Goal: Information Seeking & Learning: Obtain resource

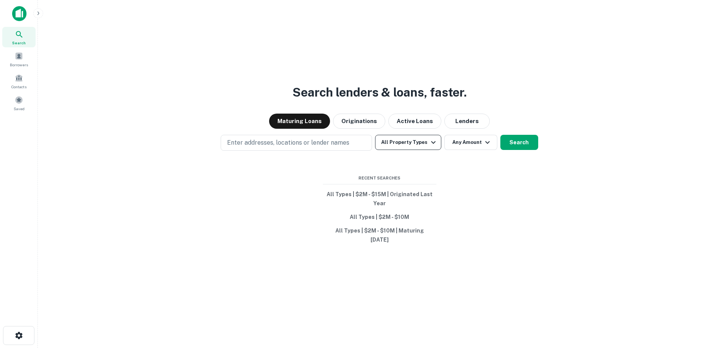
click at [416, 147] on button "All Property Types" at bounding box center [408, 142] width 66 height 15
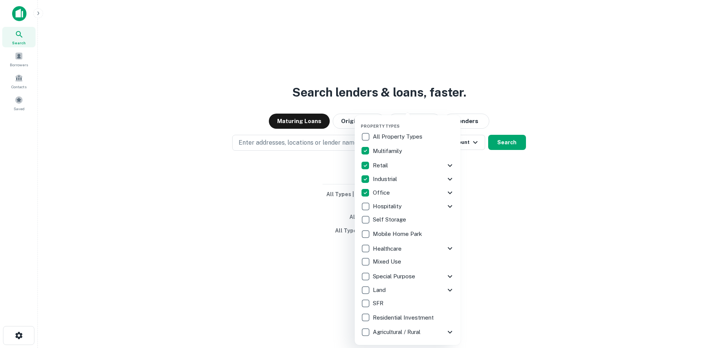
click at [521, 191] on div at bounding box center [363, 174] width 726 height 348
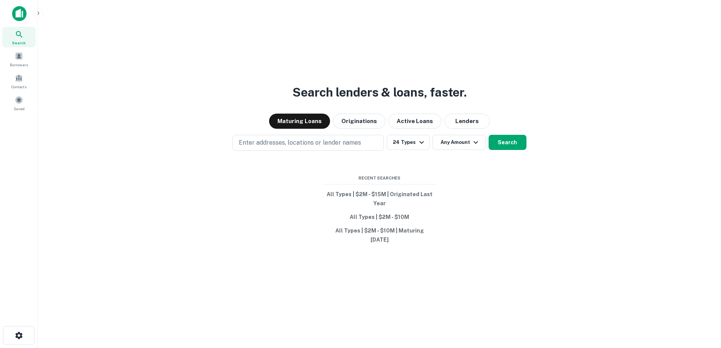
click at [469, 149] on button "Any Amount" at bounding box center [458, 142] width 53 height 15
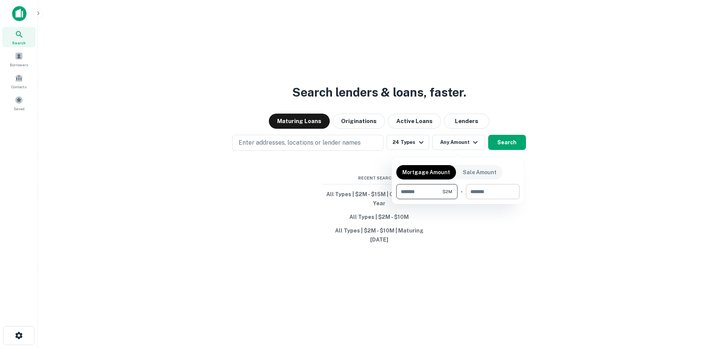
type input "*******"
click at [490, 197] on input "number" at bounding box center [490, 191] width 48 height 15
type input "********"
click at [514, 144] on div at bounding box center [363, 174] width 726 height 348
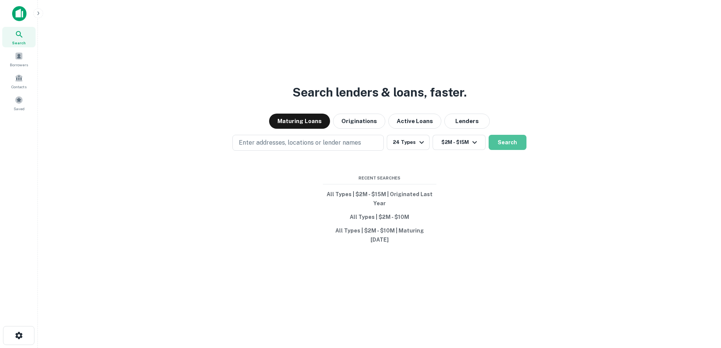
click at [513, 146] on button "Search" at bounding box center [507, 142] width 38 height 15
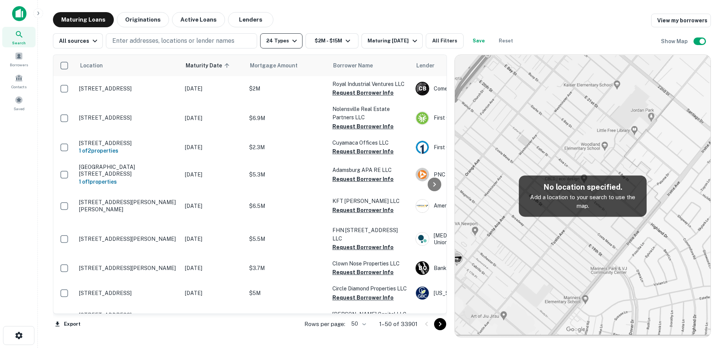
click at [282, 43] on button "24 Types" at bounding box center [281, 40] width 42 height 15
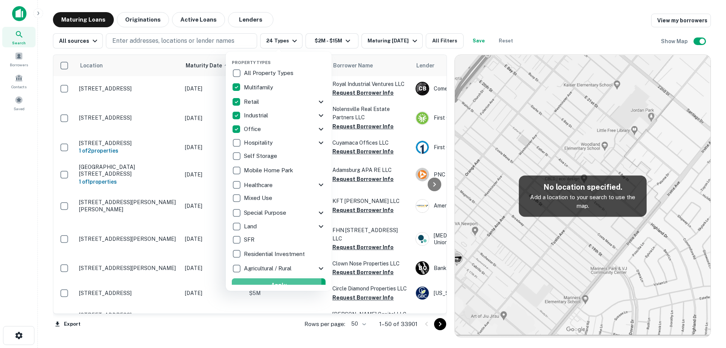
click at [272, 281] on button "Apply" at bounding box center [279, 285] width 94 height 14
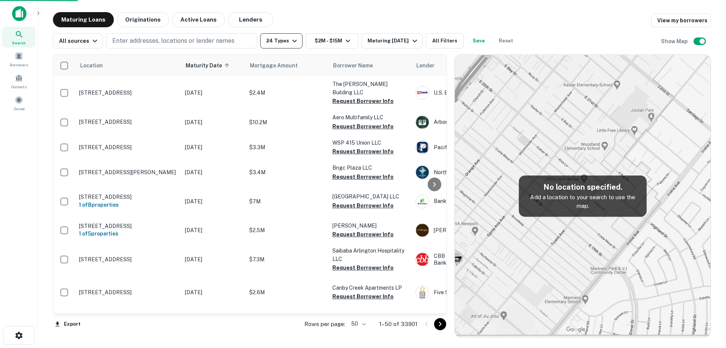
click at [291, 46] on button "24 Types" at bounding box center [281, 40] width 42 height 15
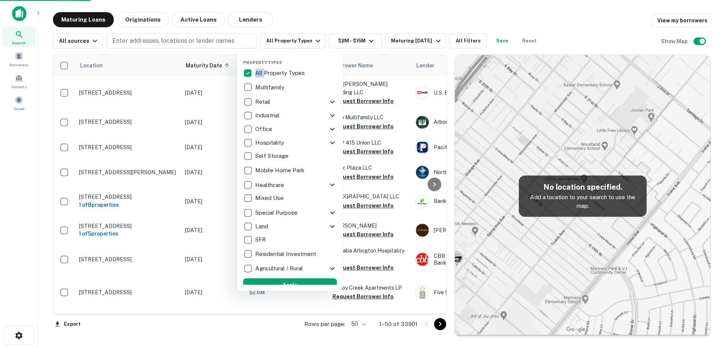
click at [239, 71] on div "Property Types All Property Types Multifamily Retail Storefront Auto Shop Bar S…" at bounding box center [290, 170] width 106 height 239
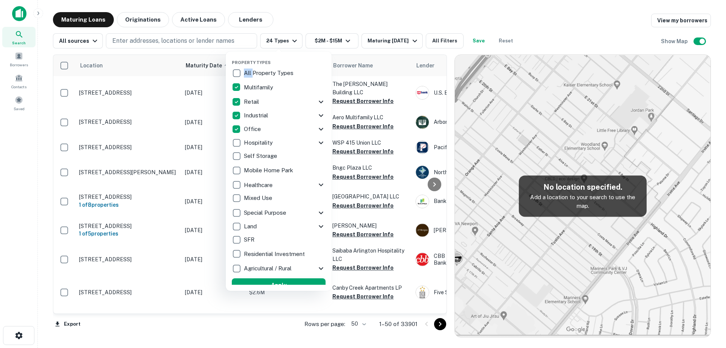
click at [277, 281] on button "Apply" at bounding box center [279, 285] width 94 height 14
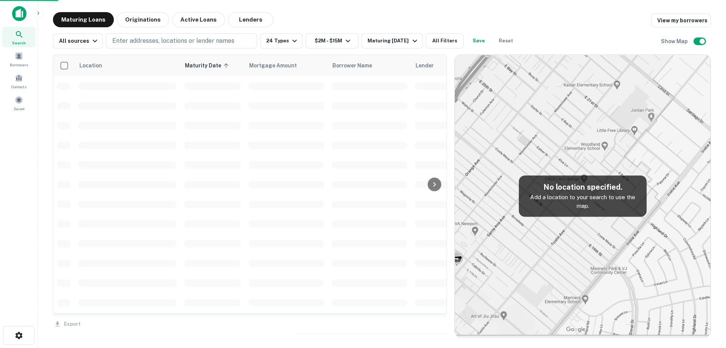
click at [390, 43] on div "Property Types All Property Types Multifamily Retail Storefront Auto Shop Bar S…" at bounding box center [363, 174] width 726 height 348
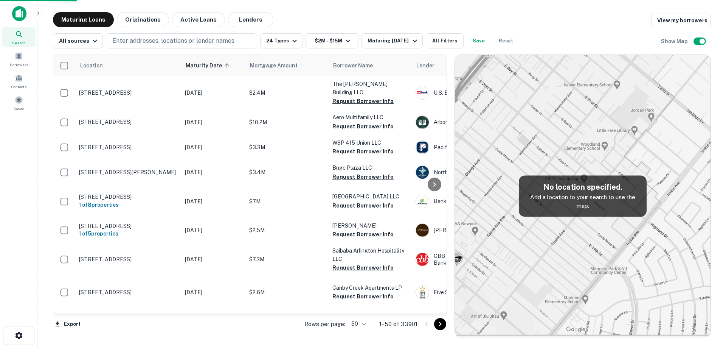
click at [390, 43] on div "Maturing In 1 Year" at bounding box center [393, 40] width 51 height 9
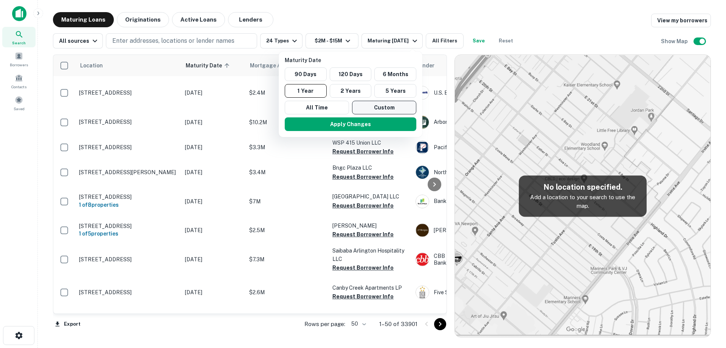
click at [378, 108] on button "Custom" at bounding box center [384, 108] width 64 height 14
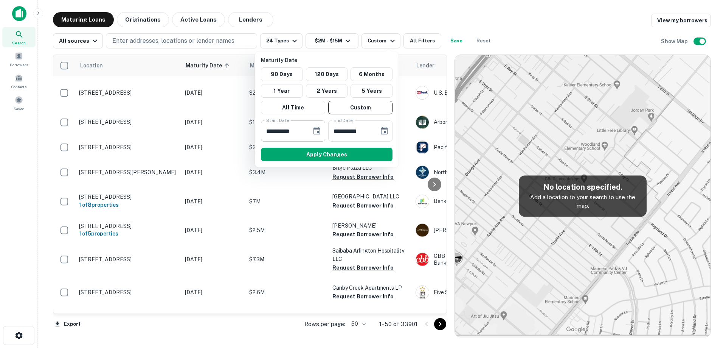
click at [316, 133] on icon "Choose date, selected date is Sep 24, 2025" at bounding box center [316, 130] width 9 height 9
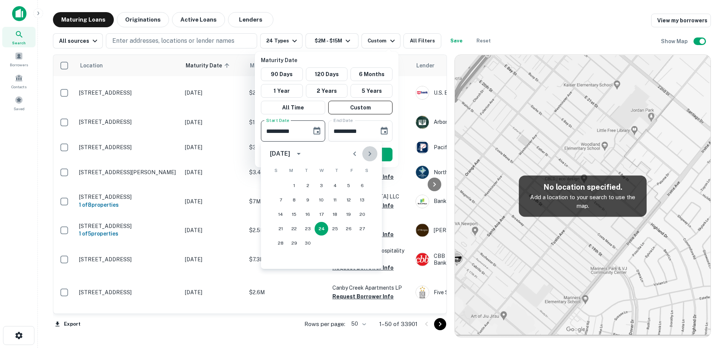
click at [369, 152] on icon "Next month" at bounding box center [369, 153] width 9 height 9
click at [369, 152] on icon "Next month" at bounding box center [370, 153] width 3 height 5
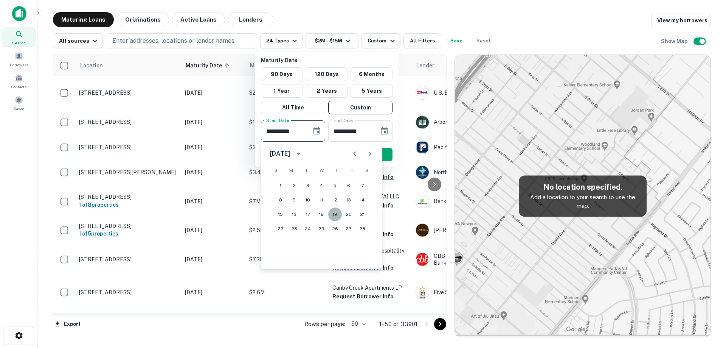
click at [338, 211] on button "19" at bounding box center [335, 214] width 14 height 14
type input "**********"
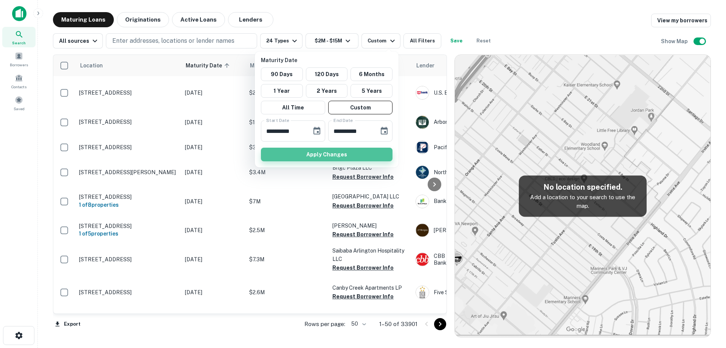
click at [342, 152] on button "Apply Changes" at bounding box center [327, 155] width 132 height 14
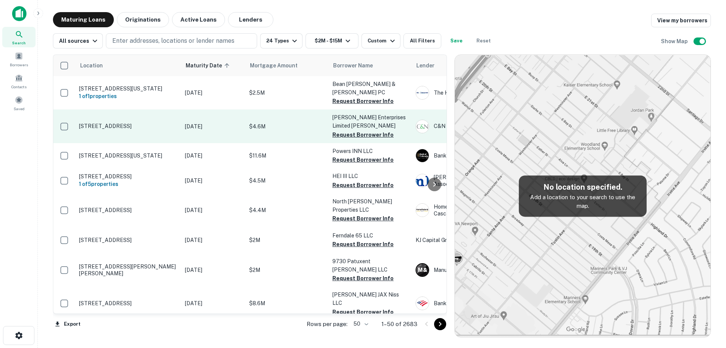
click at [193, 123] on td "[DATE]" at bounding box center [213, 125] width 64 height 33
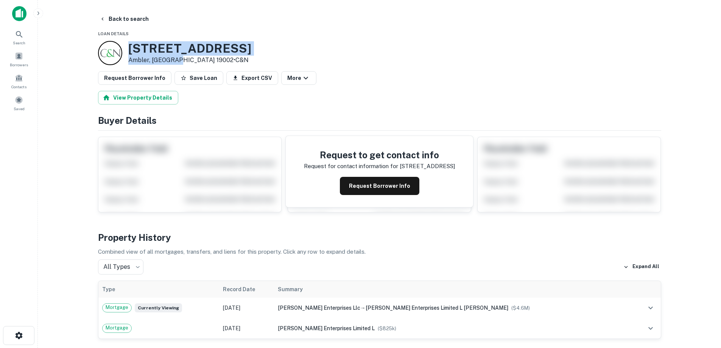
drag, startPoint x: 128, startPoint y: 42, endPoint x: 176, endPoint y: 61, distance: 51.8
click at [176, 61] on div "13 S Ridge Ave Ambler, PA 19002 • C&N" at bounding box center [189, 52] width 123 height 23
copy div "[STREET_ADDRESS]"
click at [388, 188] on button "Request Borrower Info" at bounding box center [379, 186] width 79 height 18
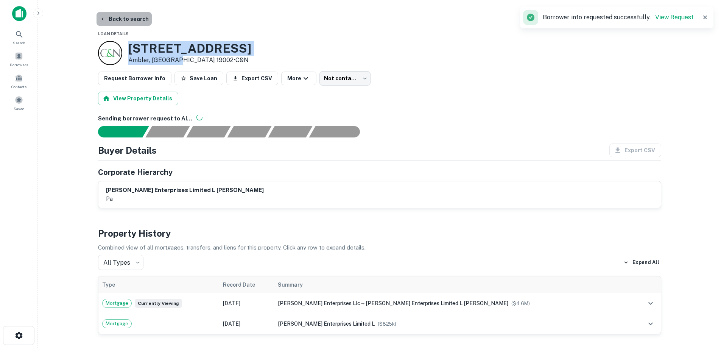
click at [133, 14] on button "Back to search" at bounding box center [123, 19] width 55 height 14
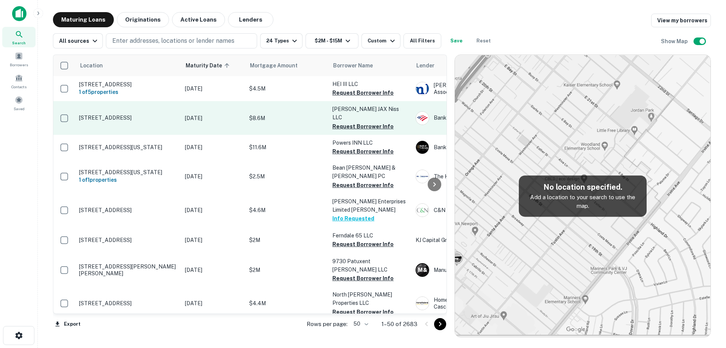
click at [181, 120] on td "[STREET_ADDRESS]" at bounding box center [128, 117] width 106 height 33
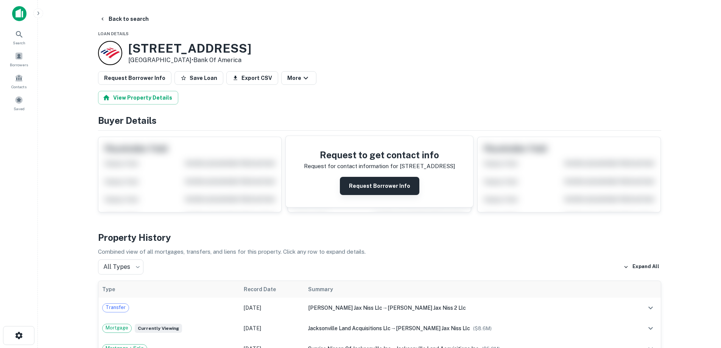
click at [390, 181] on button "Request Borrower Info" at bounding box center [379, 186] width 79 height 18
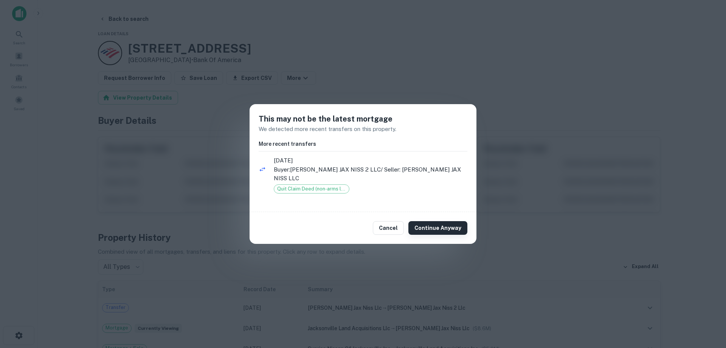
click at [436, 224] on button "Continue Anyway" at bounding box center [438, 228] width 59 height 14
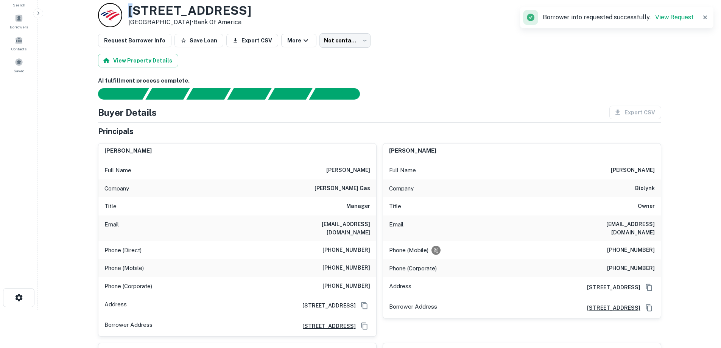
scroll to position [31, 0]
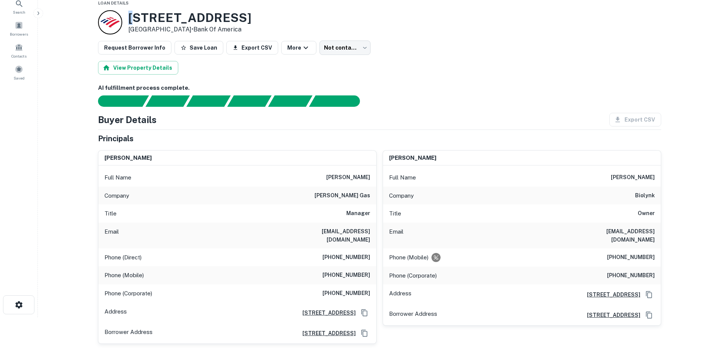
drag, startPoint x: 157, startPoint y: 11, endPoint x: 191, endPoint y: 28, distance: 38.2
click at [191, 28] on div "1726 Cassat Ave Jacksonville, FL 32210 • Bank Of America" at bounding box center [189, 22] width 123 height 23
copy div "[STREET_ADDRESS]"
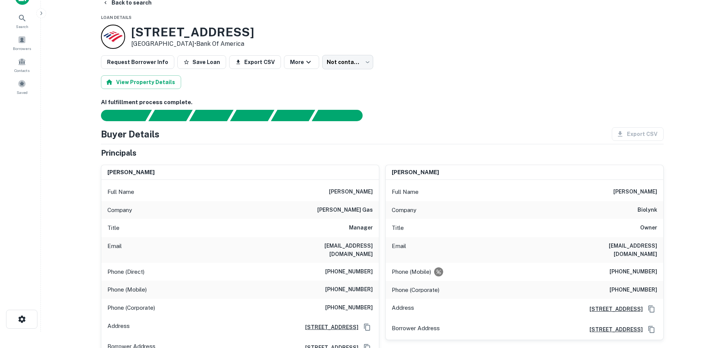
scroll to position [0, 0]
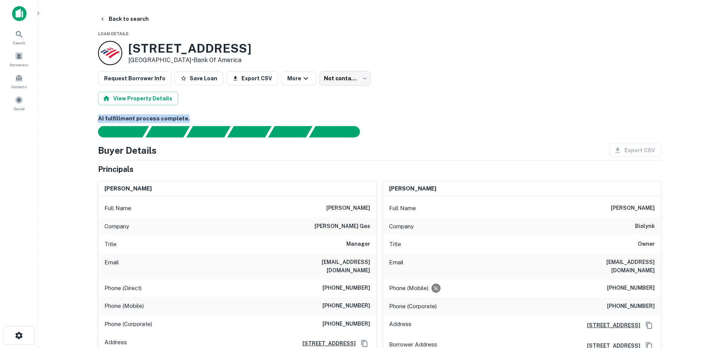
drag, startPoint x: 189, startPoint y: 115, endPoint x: 86, endPoint y: 115, distance: 102.5
click at [86, 115] on main "Back to search Loan Details 1726 Cassat Ave Jacksonville, FL 32210 • Bank Of Am…" at bounding box center [379, 174] width 683 height 348
drag, startPoint x: 97, startPoint y: 117, endPoint x: 173, endPoint y: 118, distance: 76.4
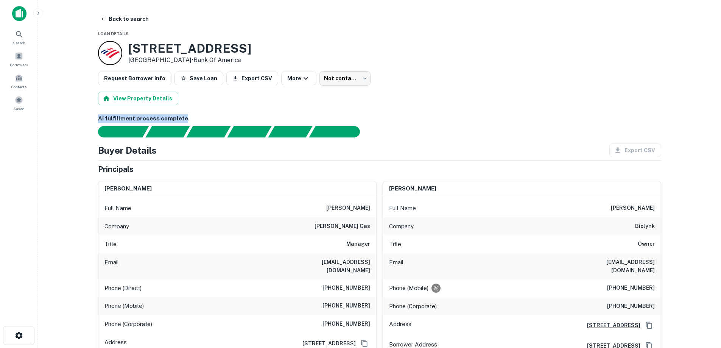
click at [174, 118] on h6 "AI fulfillment process complete." at bounding box center [379, 118] width 563 height 9
click at [193, 115] on h6 "AI fulfillment process complete." at bounding box center [379, 118] width 563 height 9
click at [131, 23] on button "Back to search" at bounding box center [123, 19] width 55 height 14
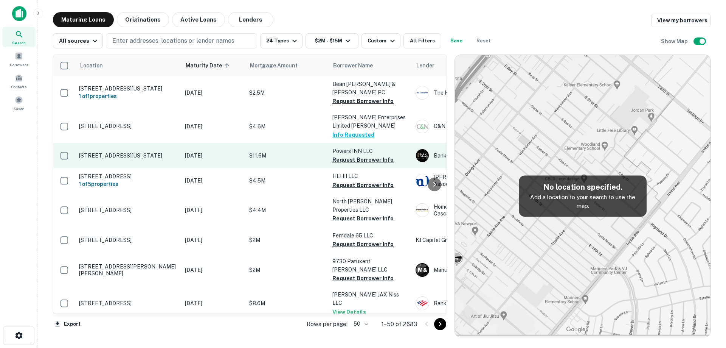
click at [195, 151] on p "[DATE]" at bounding box center [213, 155] width 57 height 8
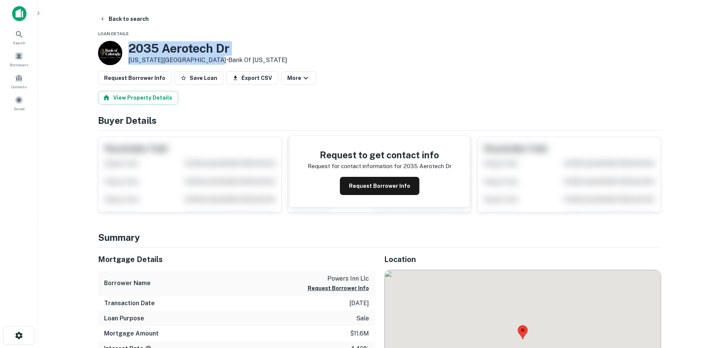
drag, startPoint x: 126, startPoint y: 45, endPoint x: 207, endPoint y: 61, distance: 82.4
click at [207, 61] on div "2035 Aerotech Dr Colorado Springs, CO 80916 • Bank Of Colorado" at bounding box center [192, 53] width 189 height 24
copy div "[STREET_ADDRESS][US_STATE]"
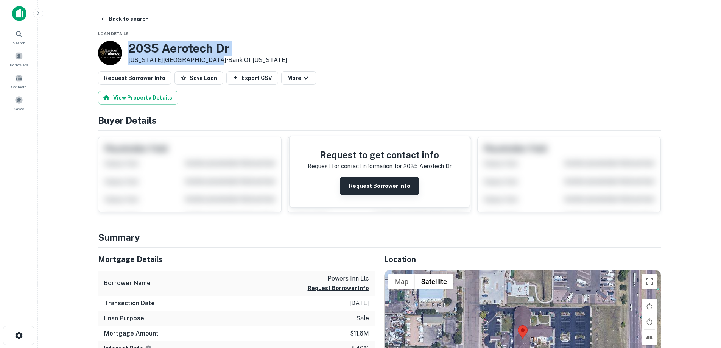
click at [381, 188] on button "Request Borrower Info" at bounding box center [379, 186] width 79 height 18
click at [215, 49] on h3 "2035 Aerotech Dr" at bounding box center [207, 48] width 159 height 14
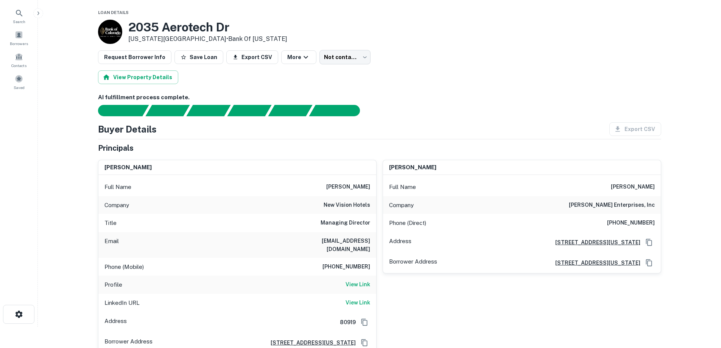
scroll to position [38, 0]
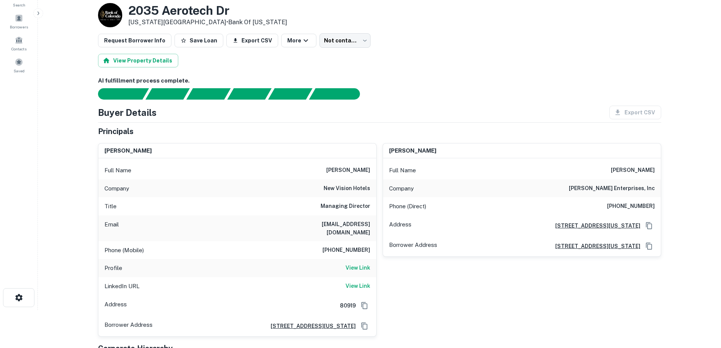
drag, startPoint x: 325, startPoint y: 168, endPoint x: 368, endPoint y: 168, distance: 43.1
click at [368, 167] on div "Full Name slawek pietraszek" at bounding box center [237, 170] width 278 height 18
click at [366, 180] on div "Company new vision hotels" at bounding box center [237, 188] width 278 height 18
drag, startPoint x: 615, startPoint y: 174, endPoint x: 644, endPoint y: 168, distance: 29.2
click at [644, 168] on div "Full Name adam pietraszek" at bounding box center [522, 170] width 278 height 18
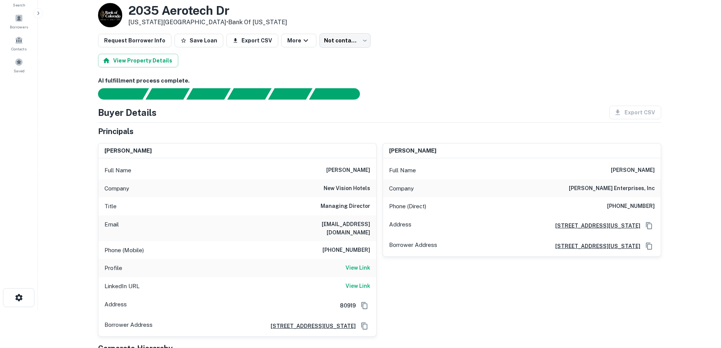
click at [650, 179] on div "Full Name adam pietraszek" at bounding box center [522, 170] width 278 height 18
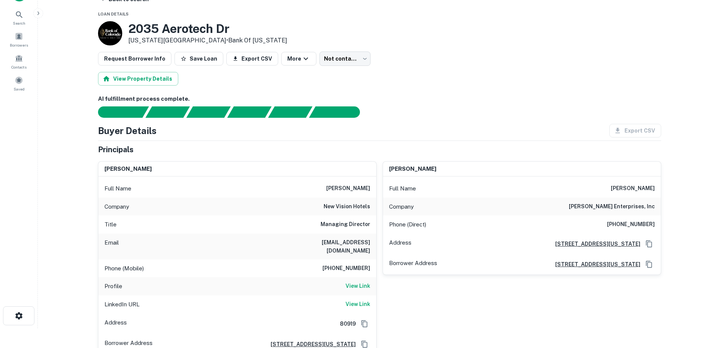
scroll to position [0, 0]
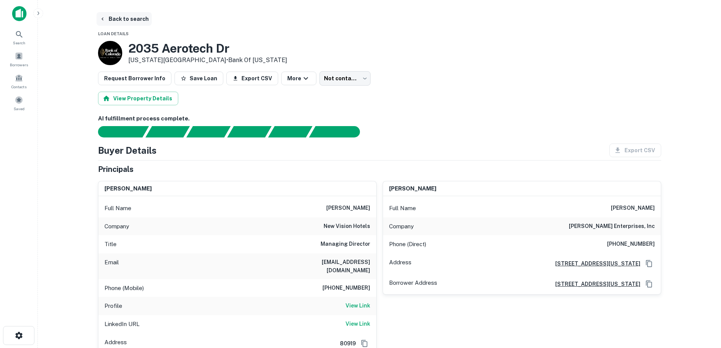
click at [128, 24] on button "Back to search" at bounding box center [123, 19] width 55 height 14
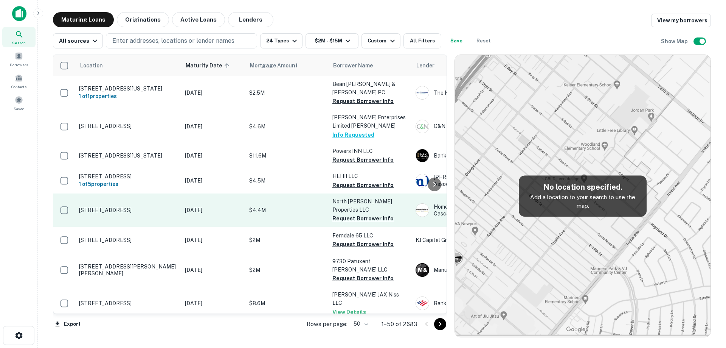
click at [194, 206] on p "[DATE]" at bounding box center [213, 210] width 57 height 8
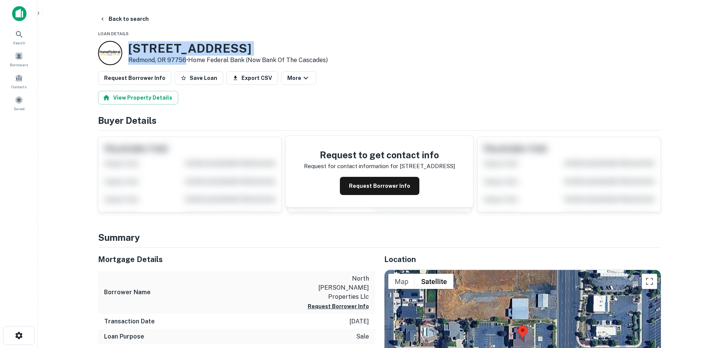
drag, startPoint x: 129, startPoint y: 47, endPoint x: 186, endPoint y: 59, distance: 58.5
click at [186, 59] on div "1847 NW 6TH ST Redmond, OR 97756 • Home Federal Bank (now Bank Of The Cascades)" at bounding box center [227, 52] width 199 height 23
copy div "1847 NW 6TH ST Redmond, OR 97756"
click at [348, 177] on button "Request Borrower Info" at bounding box center [379, 186] width 79 height 18
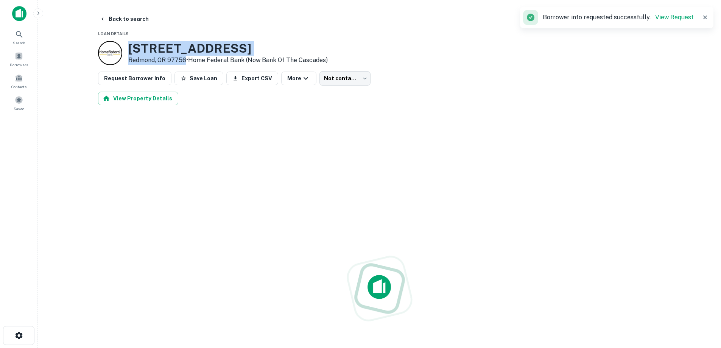
click at [190, 43] on h3 "1847 NW 6TH ST" at bounding box center [227, 48] width 199 height 14
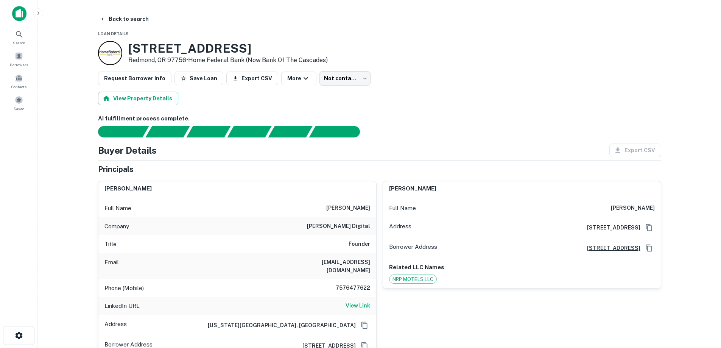
drag, startPoint x: 116, startPoint y: 22, endPoint x: 121, endPoint y: 36, distance: 15.0
click at [117, 23] on button "Back to search" at bounding box center [123, 19] width 55 height 14
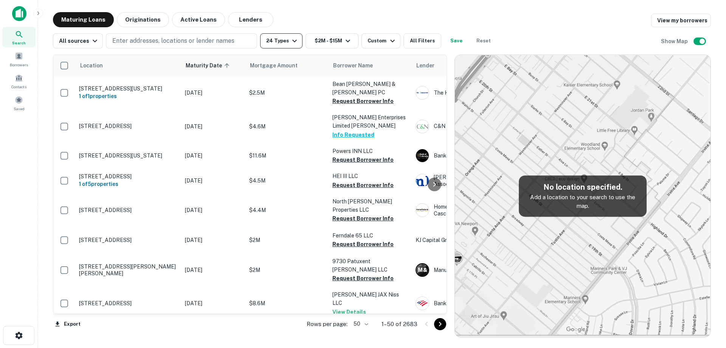
click at [275, 47] on button "24 Types" at bounding box center [281, 40] width 42 height 15
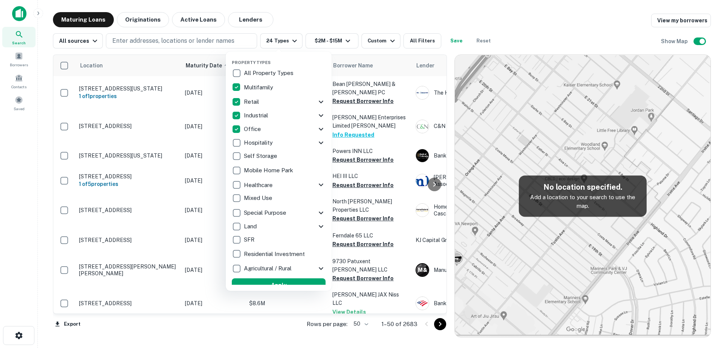
click at [317, 100] on icon at bounding box center [321, 101] width 9 height 9
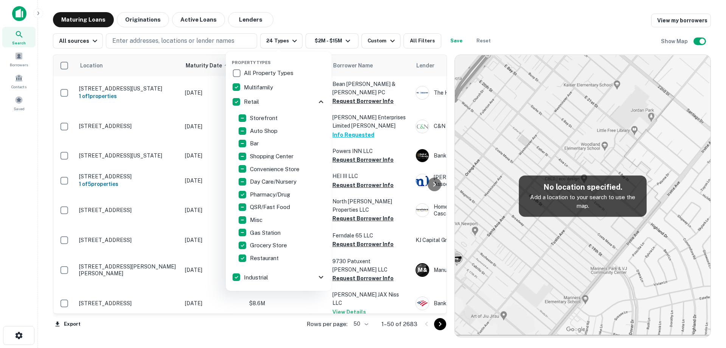
click at [317, 100] on icon at bounding box center [321, 101] width 9 height 9
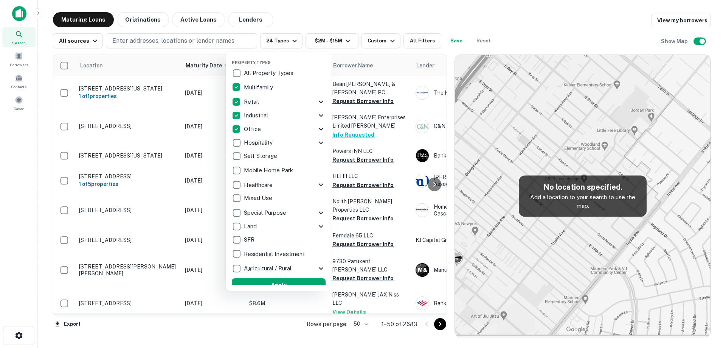
click at [317, 129] on icon at bounding box center [321, 128] width 9 height 9
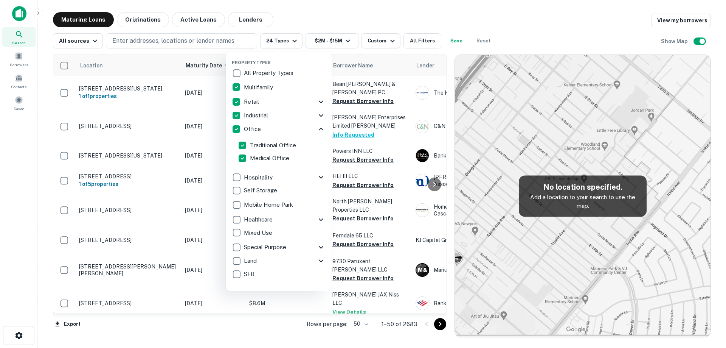
click at [317, 129] on icon at bounding box center [321, 128] width 9 height 9
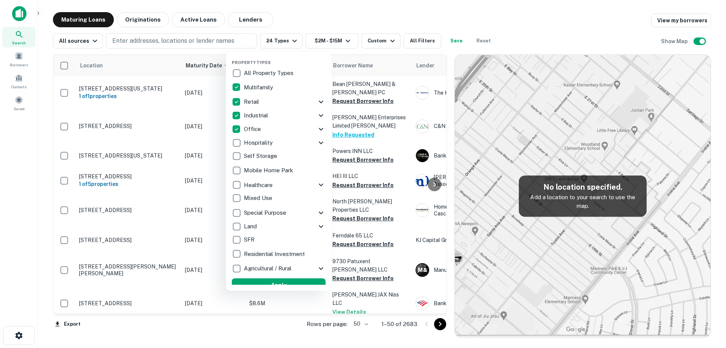
click at [317, 115] on icon at bounding box center [321, 115] width 9 height 9
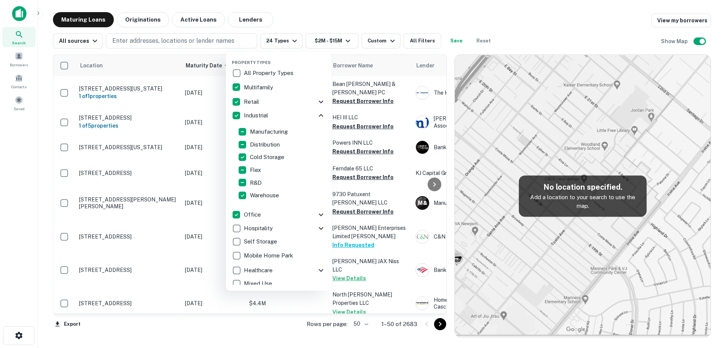
click at [317, 115] on icon at bounding box center [321, 115] width 9 height 9
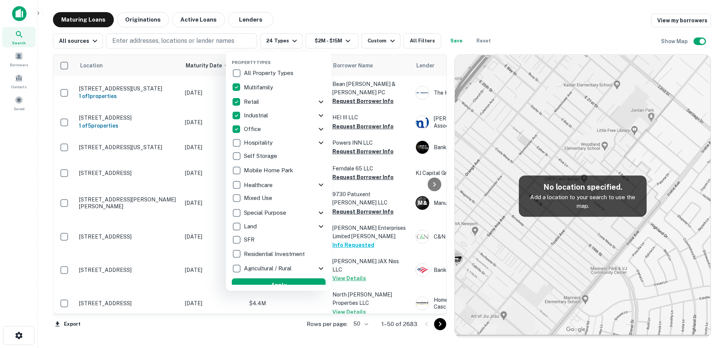
click at [317, 101] on icon at bounding box center [321, 101] width 9 height 9
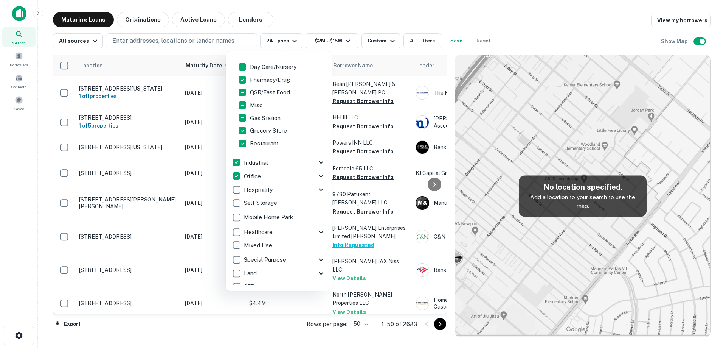
scroll to position [169, 0]
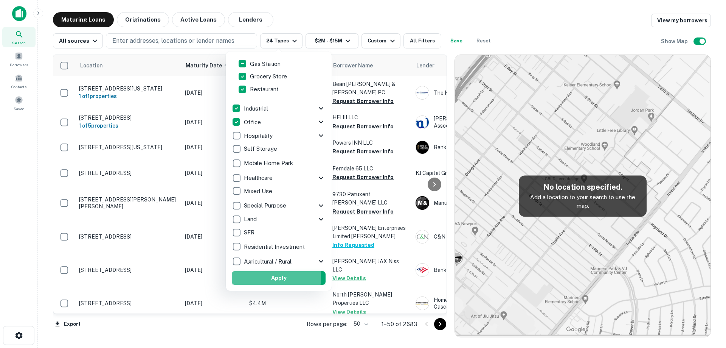
click at [260, 277] on button "Apply" at bounding box center [279, 278] width 94 height 14
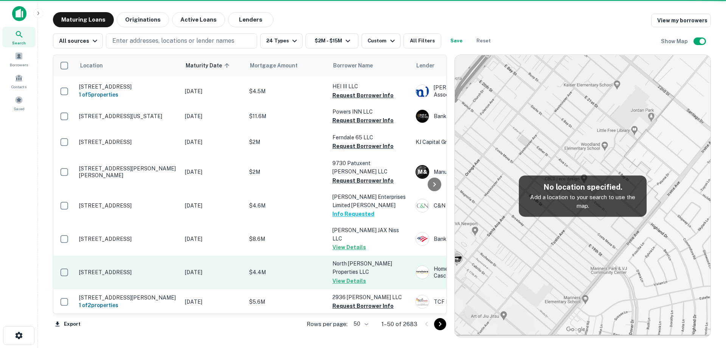
scroll to position [76, 0]
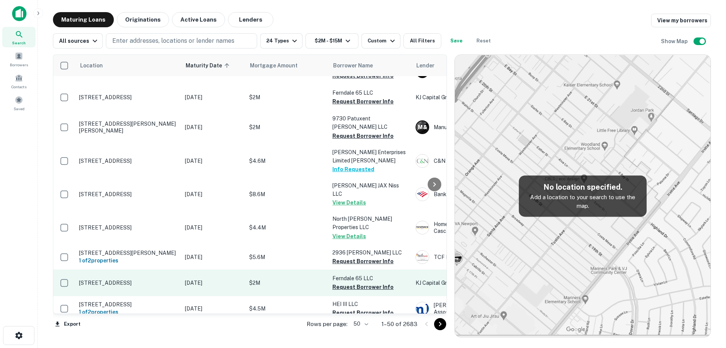
click at [168, 279] on p "[STREET_ADDRESS]" at bounding box center [128, 282] width 98 height 7
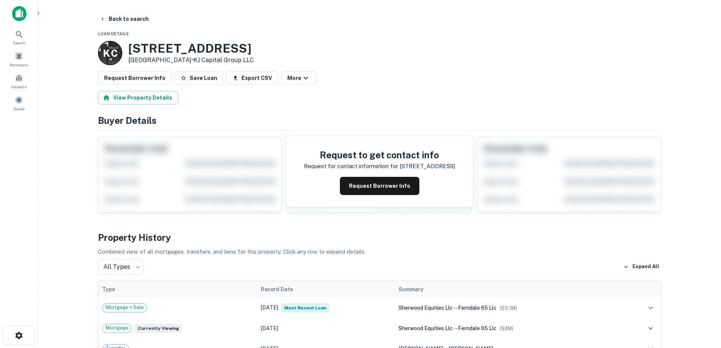
drag, startPoint x: 163, startPoint y: 52, endPoint x: 187, endPoint y: 59, distance: 25.2
click at [187, 59] on div "K C 1495 Main St Ferndale, WA 98248 • KJ Capital Group LLC" at bounding box center [176, 53] width 156 height 24
copy div "[STREET_ADDRESS]"
click at [370, 189] on button "Request Borrower Info" at bounding box center [379, 186] width 79 height 18
click at [148, 50] on h3 "1495 Main St" at bounding box center [191, 48] width 126 height 14
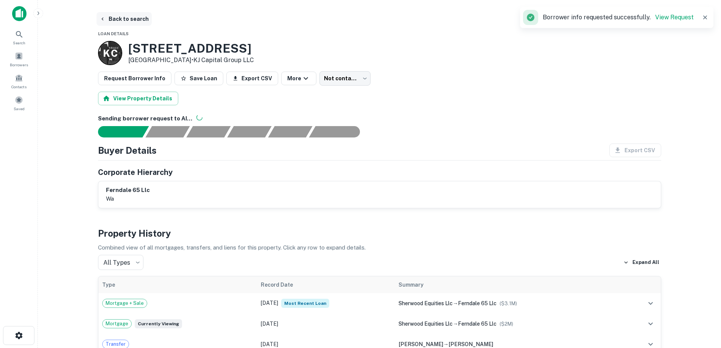
click at [134, 25] on button "Back to search" at bounding box center [123, 19] width 55 height 14
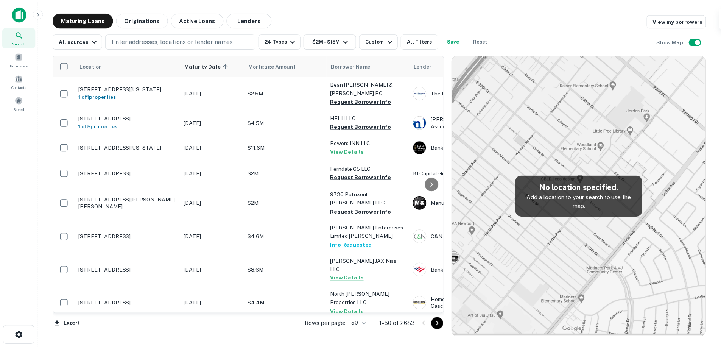
scroll to position [76, 0]
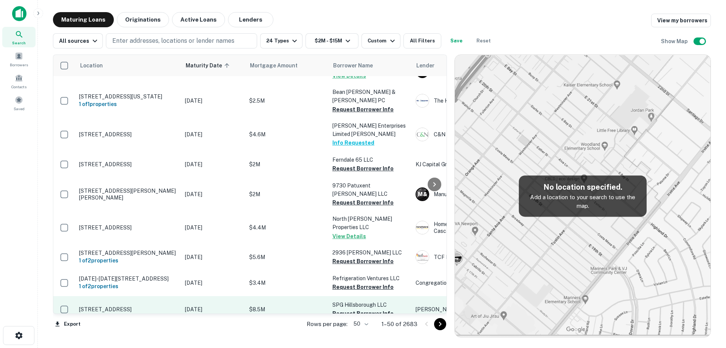
drag, startPoint x: 216, startPoint y: 288, endPoint x: 204, endPoint y: 278, distance: 15.8
click at [217, 305] on p "[DATE]" at bounding box center [213, 309] width 57 height 8
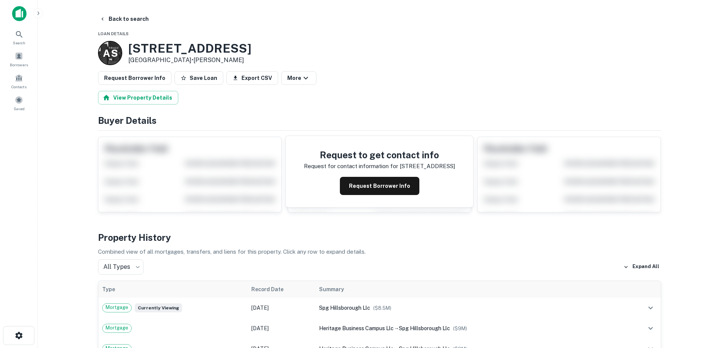
click at [131, 48] on h3 "315 Roycefield Rd" at bounding box center [189, 48] width 123 height 14
drag, startPoint x: 131, startPoint y: 48, endPoint x: 191, endPoint y: 62, distance: 62.5
click at [196, 62] on div "315 Roycefield Rd Hillsborough, NJ 08844 • Adoni Shlomi" at bounding box center [189, 52] width 123 height 23
copy div "[STREET_ADDRESS]"
drag, startPoint x: 391, startPoint y: 187, endPoint x: 396, endPoint y: 189, distance: 5.6
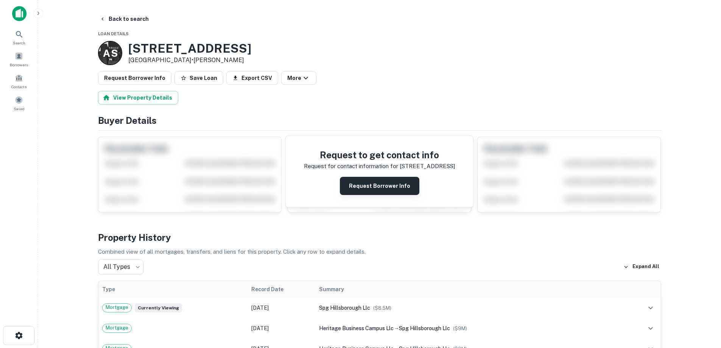
click at [391, 187] on button "Request Borrower Info" at bounding box center [379, 186] width 79 height 18
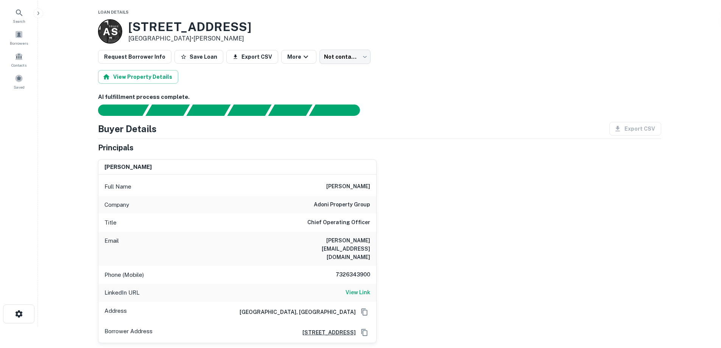
scroll to position [38, 0]
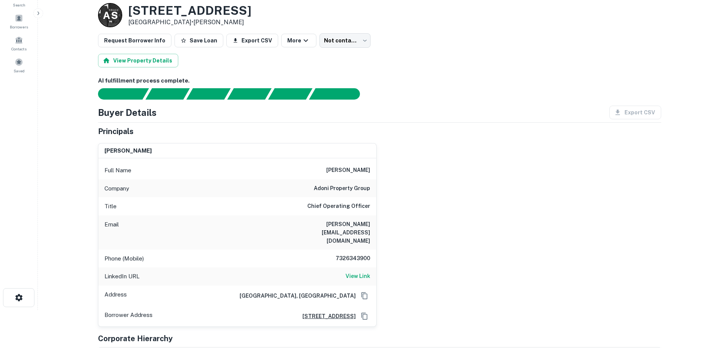
drag, startPoint x: 125, startPoint y: 11, endPoint x: 195, endPoint y: 19, distance: 70.5
click at [195, 19] on div "A S 315 Roycefield Rd Hillsborough, NJ 08844 • Adoni Shlomi" at bounding box center [174, 15] width 153 height 24
copy div "[STREET_ADDRESS]"
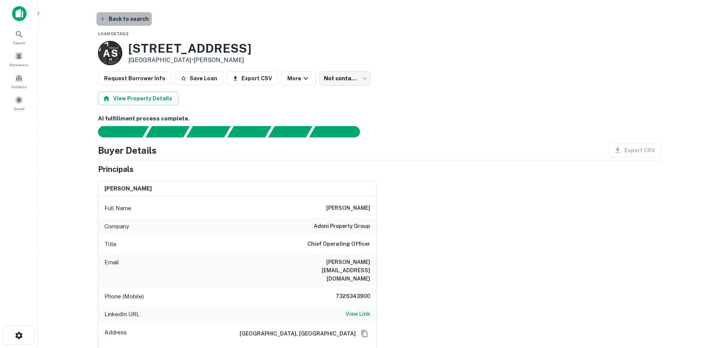
click at [141, 20] on button "Back to search" at bounding box center [123, 19] width 55 height 14
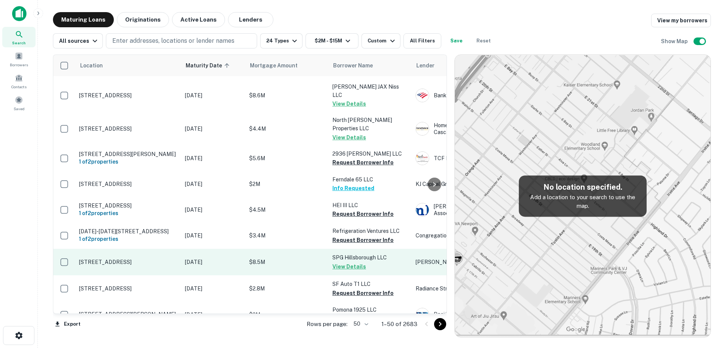
scroll to position [189, 0]
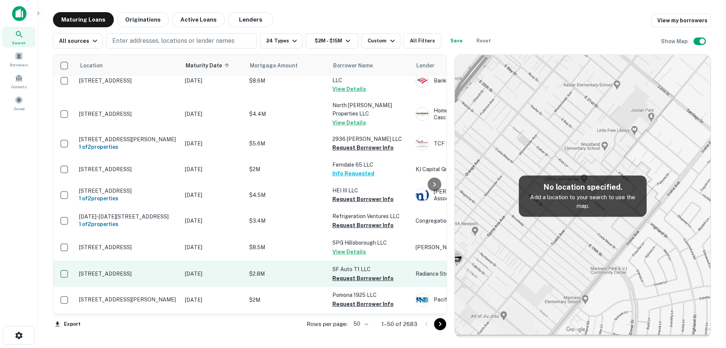
click at [199, 269] on p "[DATE]" at bounding box center [213, 273] width 57 height 8
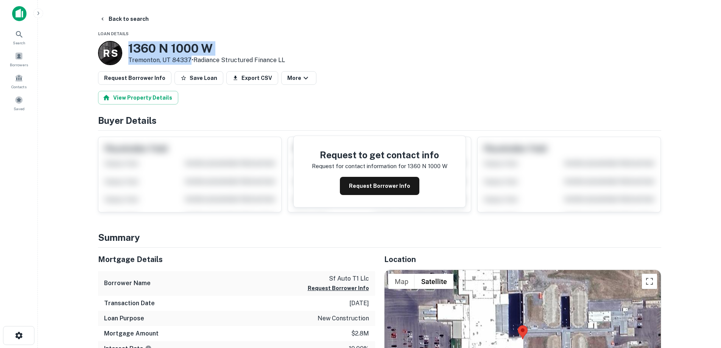
drag, startPoint x: 129, startPoint y: 47, endPoint x: 188, endPoint y: 61, distance: 61.3
click at [188, 61] on div "[STREET_ADDRESS] • Radiance Structured Finance LL" at bounding box center [206, 52] width 157 height 23
copy div "[STREET_ADDRESS]"
click at [369, 186] on button "Request Borrower Info" at bounding box center [379, 186] width 79 height 18
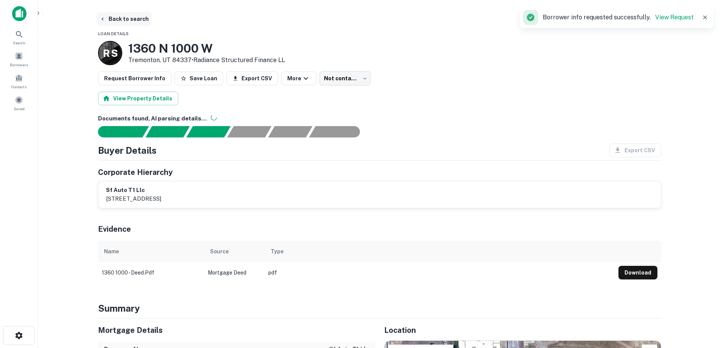
click at [141, 24] on button "Back to search" at bounding box center [123, 19] width 55 height 14
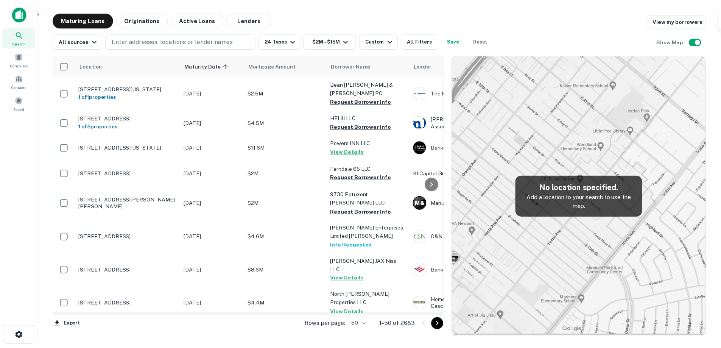
scroll to position [189, 0]
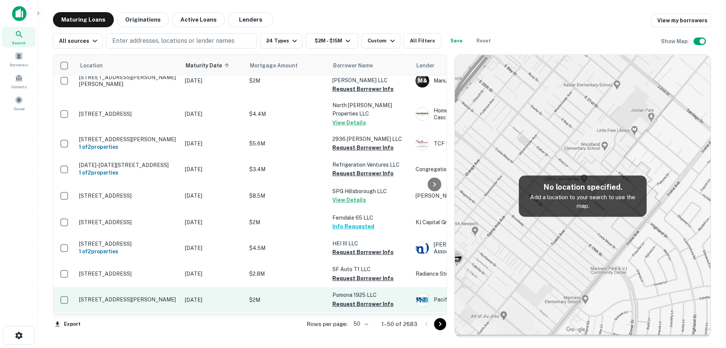
click at [176, 296] on p "[STREET_ADDRESS][PERSON_NAME]" at bounding box center [128, 299] width 98 height 7
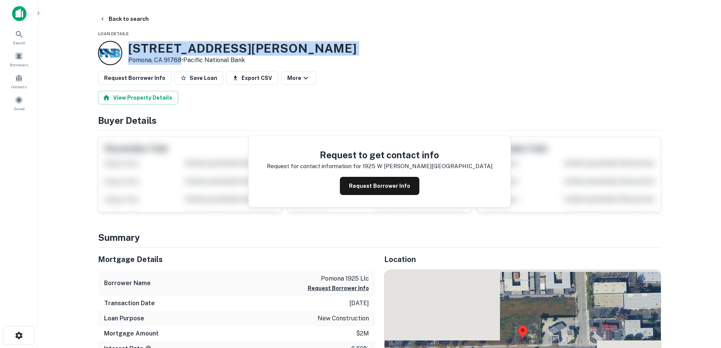
drag, startPoint x: 126, startPoint y: 48, endPoint x: 177, endPoint y: 60, distance: 52.7
click at [180, 60] on div "[STREET_ADDRESS][PERSON_NAME] • Pacific National Bank" at bounding box center [227, 53] width 258 height 24
copy div "[STREET_ADDRESS][PERSON_NAME]"
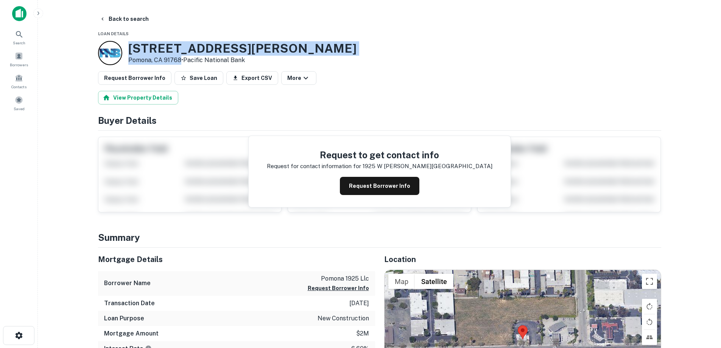
click at [358, 192] on button "Request Borrower Info" at bounding box center [379, 186] width 79 height 18
click at [183, 50] on h3 "[STREET_ADDRESS][PERSON_NAME]" at bounding box center [242, 48] width 228 height 14
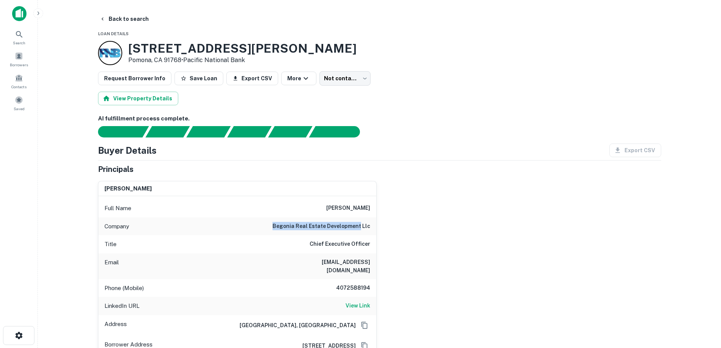
drag, startPoint x: 277, startPoint y: 225, endPoint x: 361, endPoint y: 226, distance: 84.0
click at [361, 226] on h6 "begonia real estate development llc" at bounding box center [321, 226] width 98 height 9
copy h6 "begonia real estate development"
click at [343, 213] on div "Full Name [PERSON_NAME]" at bounding box center [237, 208] width 278 height 18
click at [343, 283] on h6 "4072588194" at bounding box center [347, 287] width 45 height 9
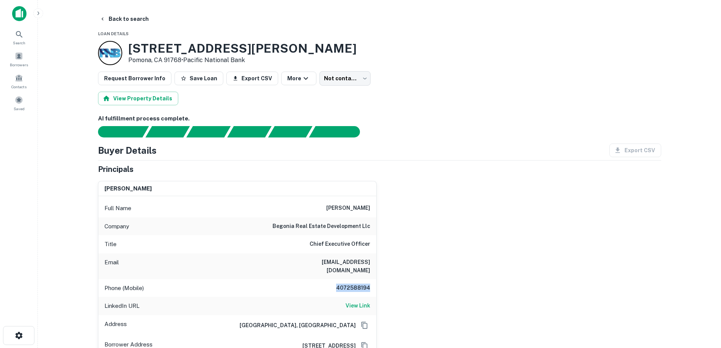
click at [343, 283] on h6 "4072588194" at bounding box center [347, 287] width 45 height 9
copy h6 "4072588194"
click at [193, 52] on h3 "[STREET_ADDRESS][PERSON_NAME]" at bounding box center [242, 48] width 228 height 14
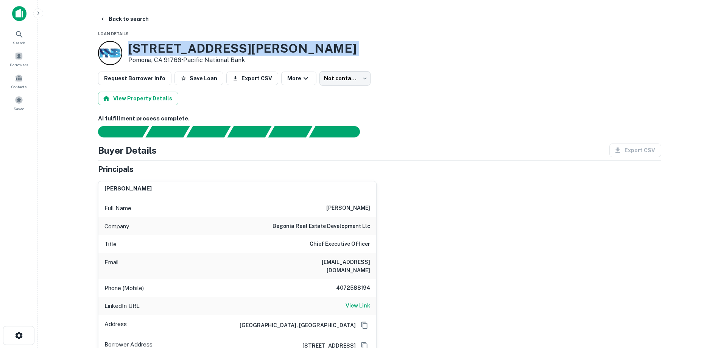
click at [193, 52] on h3 "[STREET_ADDRESS][PERSON_NAME]" at bounding box center [242, 48] width 228 height 14
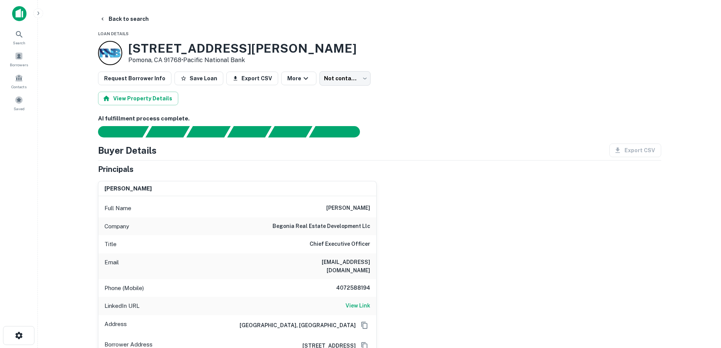
click at [322, 268] on div "Email [EMAIL_ADDRESS][DOMAIN_NAME]" at bounding box center [237, 266] width 278 height 26
click at [340, 262] on h6 "[EMAIL_ADDRESS][DOMAIN_NAME]" at bounding box center [324, 266] width 91 height 17
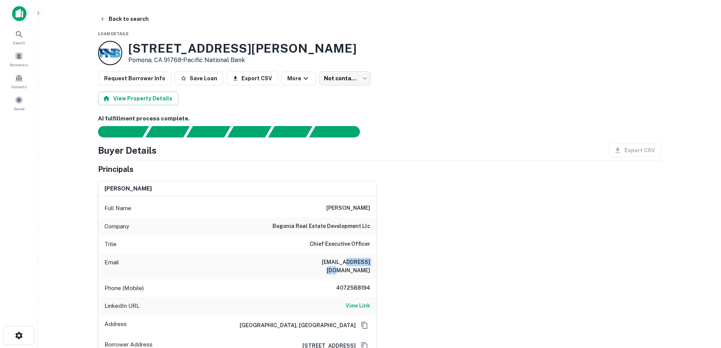
click at [341, 262] on h6 "[EMAIL_ADDRESS][DOMAIN_NAME]" at bounding box center [324, 266] width 91 height 17
copy h6 "[EMAIL_ADDRESS][DOMAIN_NAME]"
click at [126, 15] on button "Back to search" at bounding box center [123, 19] width 55 height 14
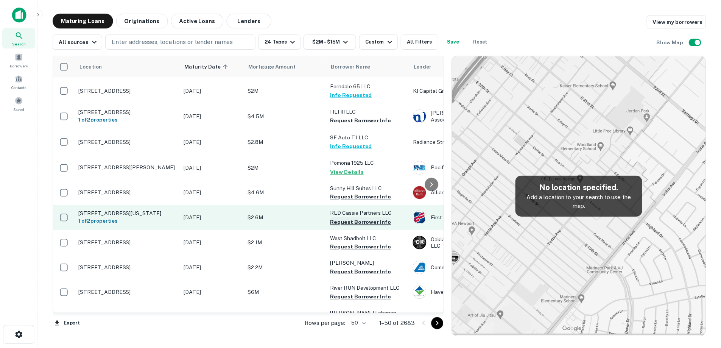
scroll to position [340, 0]
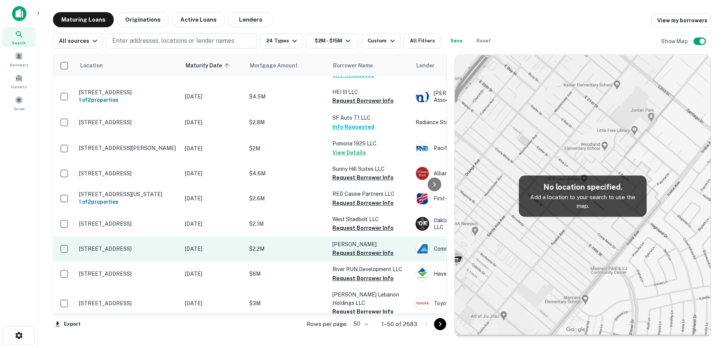
click at [193, 244] on p "[DATE]" at bounding box center [213, 248] width 57 height 8
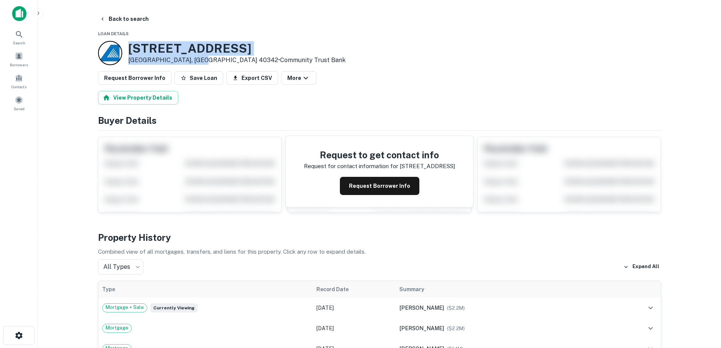
drag, startPoint x: 131, startPoint y: 45, endPoint x: 202, endPoint y: 60, distance: 72.6
click at [202, 60] on div "[STREET_ADDRESS] • Community Trust Bank" at bounding box center [236, 52] width 217 height 23
copy div "[STREET_ADDRESS]"
click at [129, 22] on button "Back to search" at bounding box center [123, 19] width 55 height 14
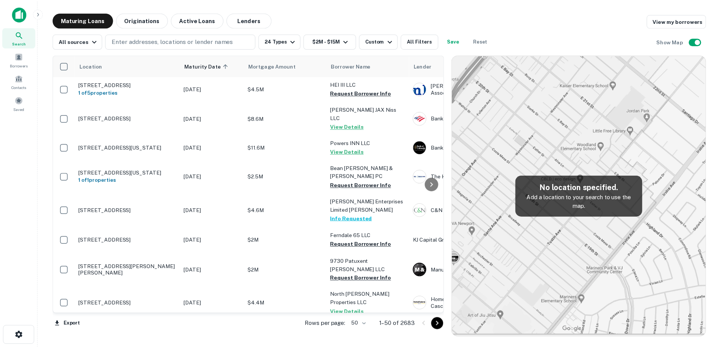
scroll to position [340, 0]
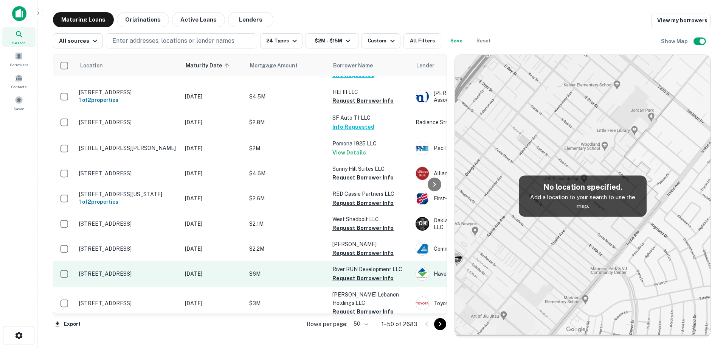
click at [141, 265] on td "[STREET_ADDRESS]" at bounding box center [128, 273] width 106 height 25
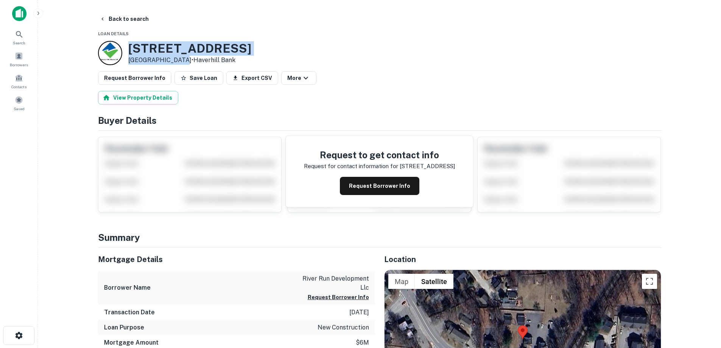
drag, startPoint x: 129, startPoint y: 45, endPoint x: 179, endPoint y: 60, distance: 51.7
click at [179, 60] on div "[STREET_ADDRESS] • Haverhill Bank" at bounding box center [189, 52] width 123 height 23
copy div "[STREET_ADDRESS]"
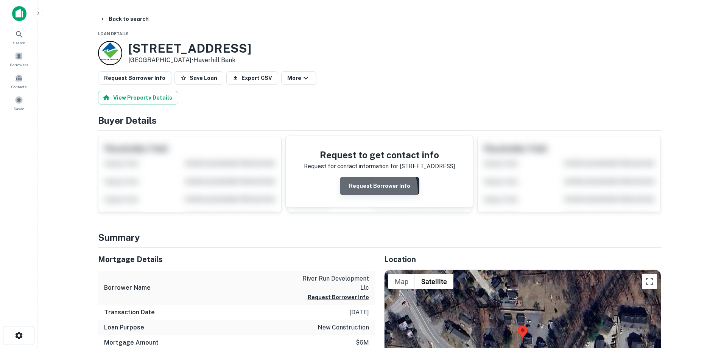
click at [361, 192] on button "Request Borrower Info" at bounding box center [379, 186] width 79 height 18
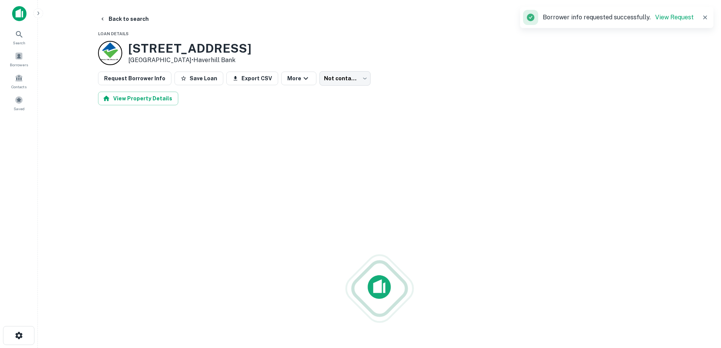
click at [174, 48] on h3 "[STREET_ADDRESS]" at bounding box center [189, 48] width 123 height 14
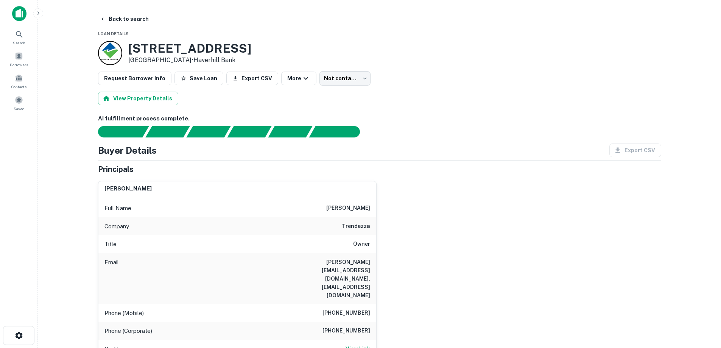
click at [342, 263] on h6 "[PERSON_NAME][EMAIL_ADDRESS][DOMAIN_NAME], [EMAIL_ADDRESS][DOMAIN_NAME]" at bounding box center [324, 279] width 91 height 42
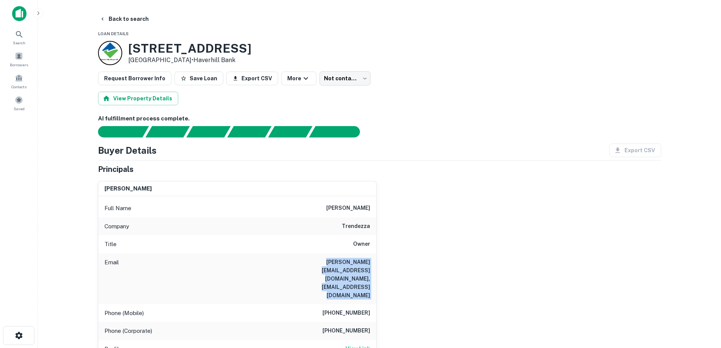
click at [342, 264] on h6 "[PERSON_NAME][EMAIL_ADDRESS][DOMAIN_NAME], [EMAIL_ADDRESS][DOMAIN_NAME]" at bounding box center [324, 279] width 91 height 42
click at [346, 326] on h6 "[PHONE_NUMBER]" at bounding box center [346, 330] width 48 height 9
drag, startPoint x: 346, startPoint y: 294, endPoint x: 345, endPoint y: 288, distance: 6.9
click at [345, 304] on div "Phone (Mobile) [PHONE_NUMBER]" at bounding box center [237, 313] width 278 height 18
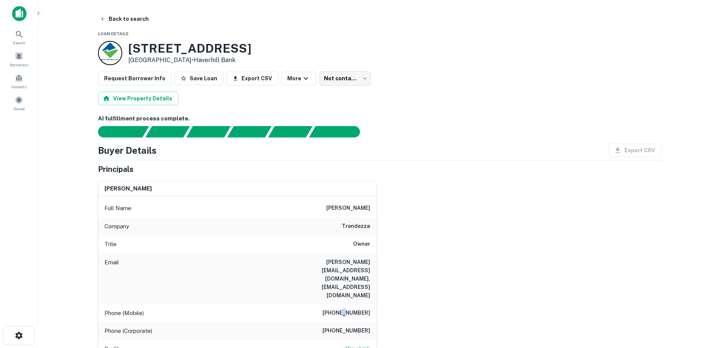
click at [345, 308] on h6 "[PHONE_NUMBER]" at bounding box center [346, 312] width 48 height 9
click at [123, 19] on button "Back to search" at bounding box center [123, 19] width 55 height 14
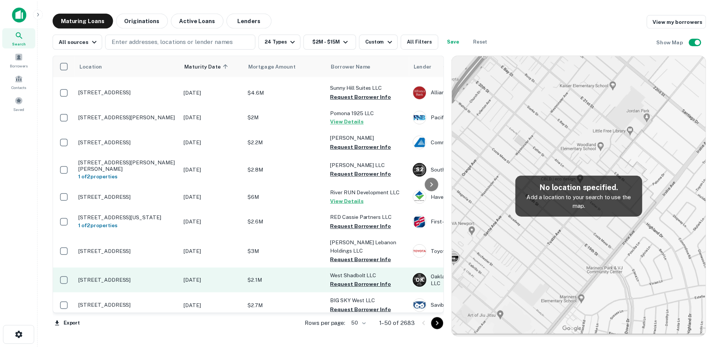
scroll to position [416, 0]
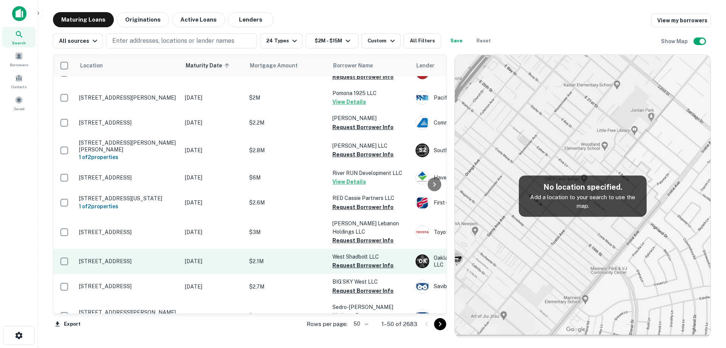
click at [164, 249] on td "[STREET_ADDRESS]" at bounding box center [128, 261] width 106 height 25
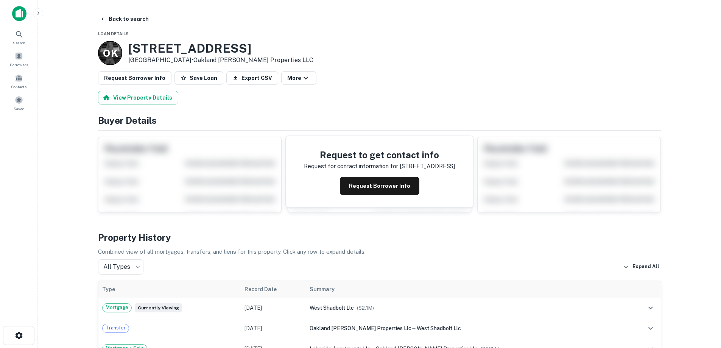
drag, startPoint x: 129, startPoint y: 45, endPoint x: 188, endPoint y: 62, distance: 61.6
click at [188, 62] on div "[STREET_ADDRESS] • Oakland [PERSON_NAME] Properties LLC" at bounding box center [220, 52] width 185 height 23
copy div "[STREET_ADDRESS]"
click at [132, 16] on button "Back to search" at bounding box center [123, 19] width 55 height 14
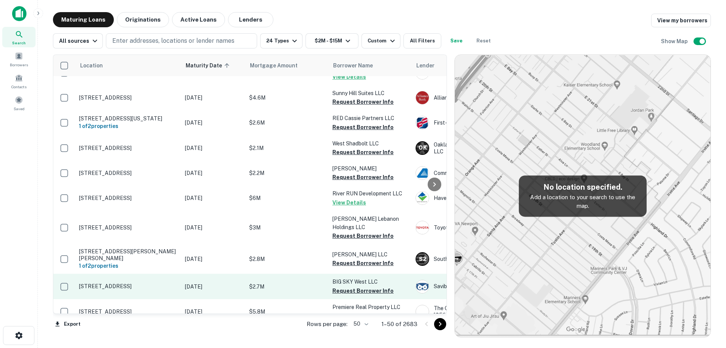
scroll to position [412, 0]
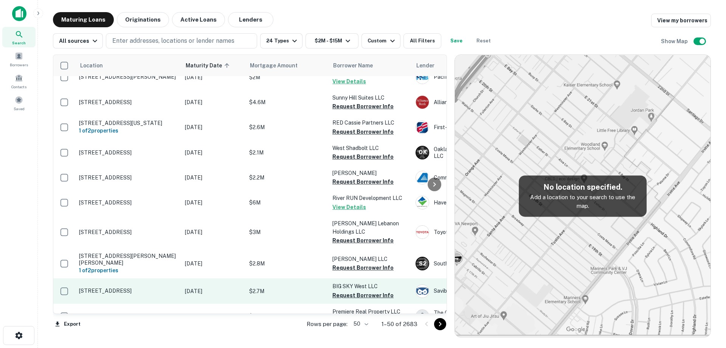
click at [161, 278] on td "[STREET_ADDRESS]" at bounding box center [128, 290] width 106 height 25
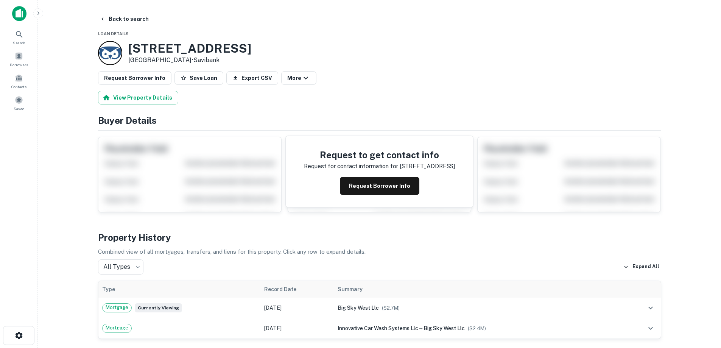
drag, startPoint x: 138, startPoint y: 47, endPoint x: 202, endPoint y: 62, distance: 65.4
click at [202, 62] on div "[STREET_ADDRESS] • [GEOGRAPHIC_DATA]" at bounding box center [189, 52] width 123 height 23
copy div "[STREET_ADDRESS]"
click at [390, 185] on button "Request Borrower Info" at bounding box center [379, 186] width 79 height 18
click at [221, 48] on h3 "[STREET_ADDRESS]" at bounding box center [189, 48] width 123 height 14
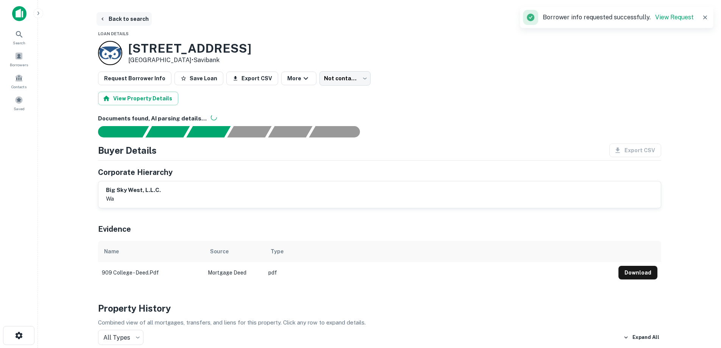
click at [131, 17] on button "Back to search" at bounding box center [123, 19] width 55 height 14
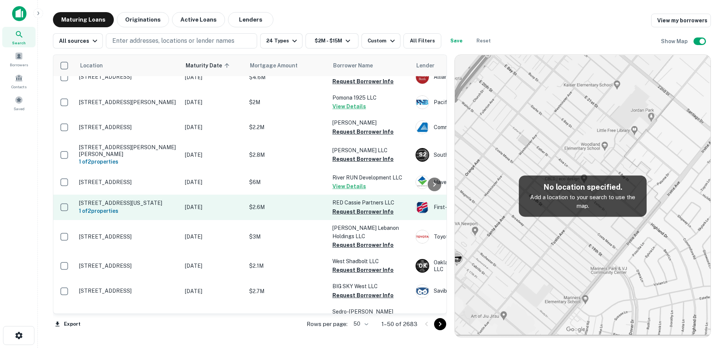
scroll to position [416, 0]
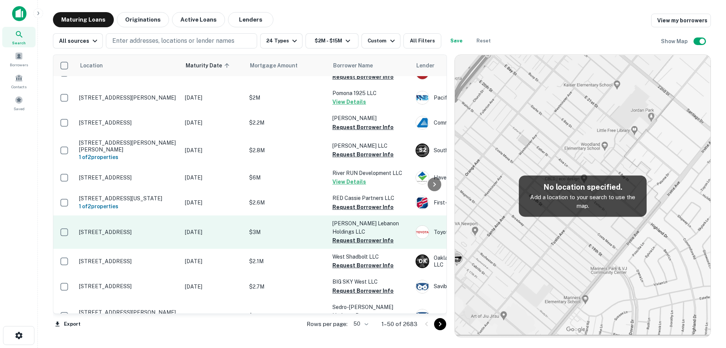
click at [213, 228] on p "[DATE]" at bounding box center [213, 232] width 57 height 8
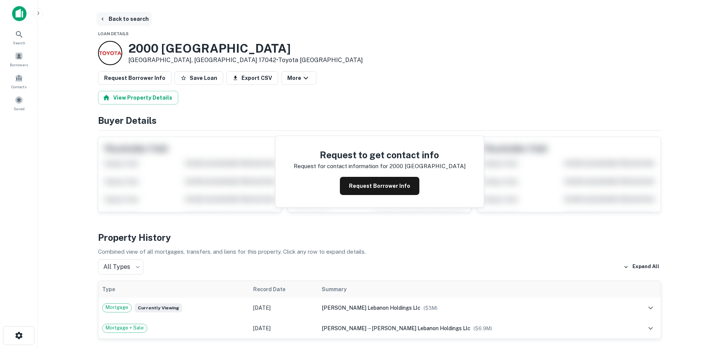
click at [116, 20] on button "Back to search" at bounding box center [123, 19] width 55 height 14
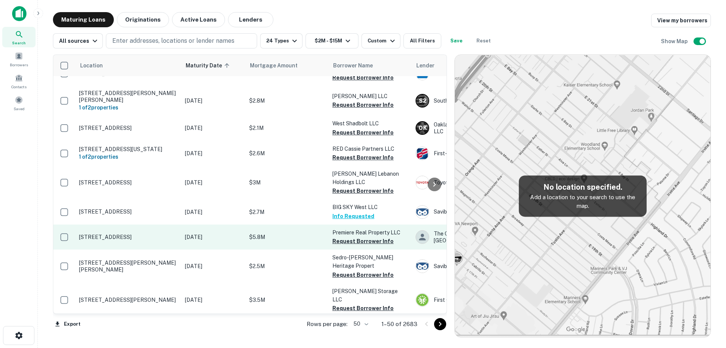
scroll to position [492, 0]
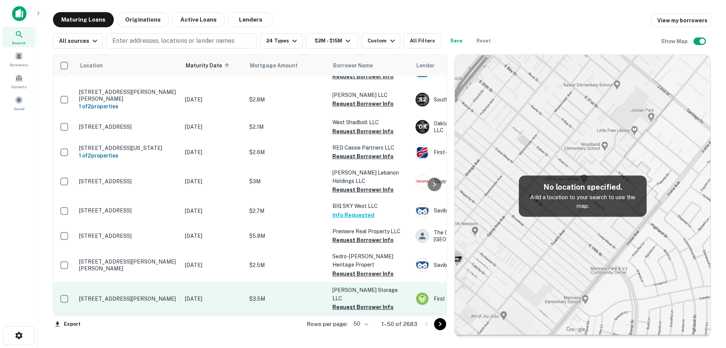
click at [148, 295] on p "[STREET_ADDRESS][PERSON_NAME]" at bounding box center [128, 298] width 98 height 7
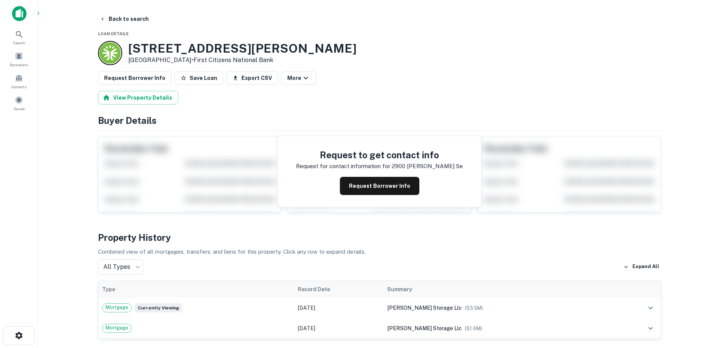
drag, startPoint x: 127, startPoint y: 47, endPoint x: 185, endPoint y: 61, distance: 59.6
click at [185, 61] on div "[STREET_ADDRESS][PERSON_NAME] • First Citizens National Bank" at bounding box center [227, 53] width 258 height 24
copy div "[STREET_ADDRESS][PERSON_NAME]"
click at [375, 184] on button "Request Borrower Info" at bounding box center [379, 186] width 79 height 18
click at [201, 48] on h3 "[STREET_ADDRESS][PERSON_NAME]" at bounding box center [242, 48] width 228 height 14
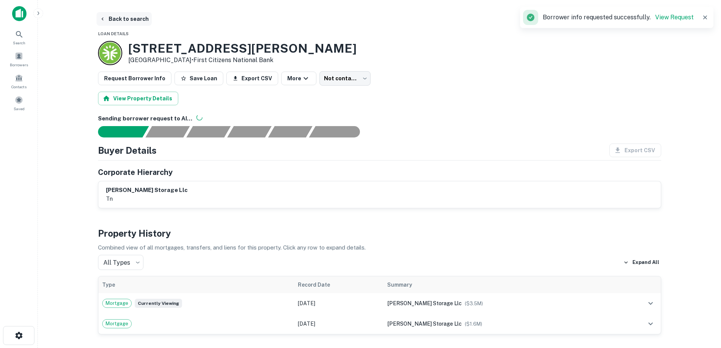
click at [136, 22] on button "Back to search" at bounding box center [123, 19] width 55 height 14
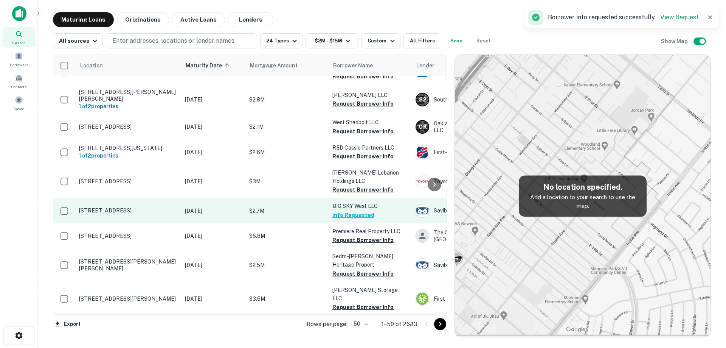
scroll to position [530, 0]
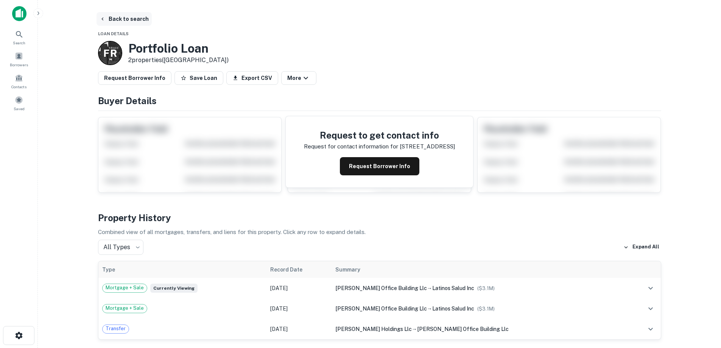
click at [141, 22] on button "Back to search" at bounding box center [123, 19] width 55 height 14
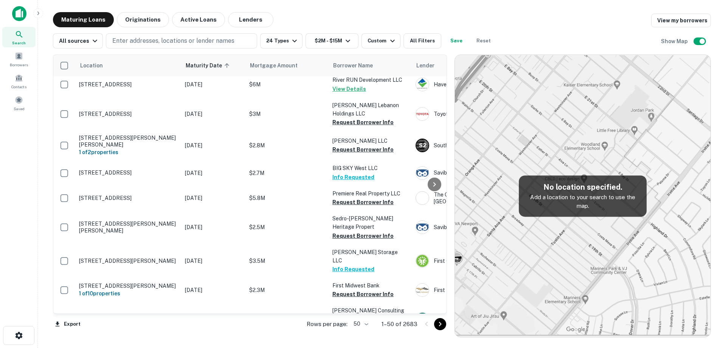
scroll to position [563, 0]
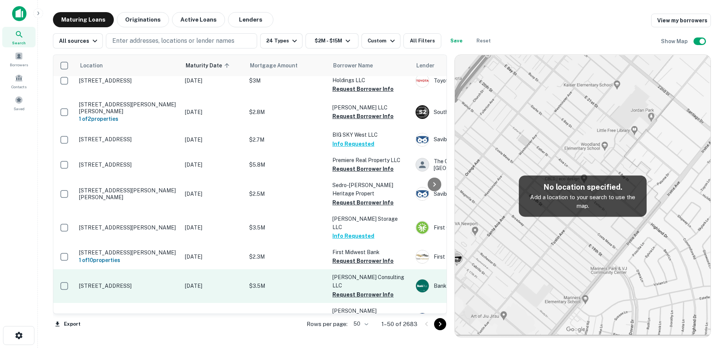
click at [160, 282] on p "[STREET_ADDRESS]" at bounding box center [128, 285] width 98 height 7
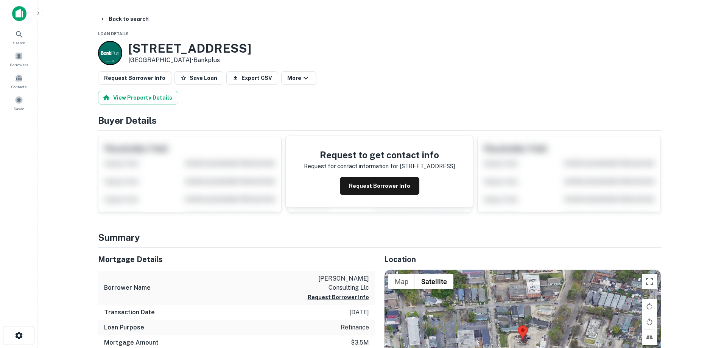
drag, startPoint x: 127, startPoint y: 44, endPoint x: 190, endPoint y: 61, distance: 65.4
click at [190, 61] on div "[STREET_ADDRESS] • Bankplus" at bounding box center [174, 53] width 153 height 24
click at [372, 178] on button "Request Borrower Info" at bounding box center [379, 186] width 79 height 18
click at [183, 47] on h3 "[STREET_ADDRESS]" at bounding box center [189, 48] width 123 height 14
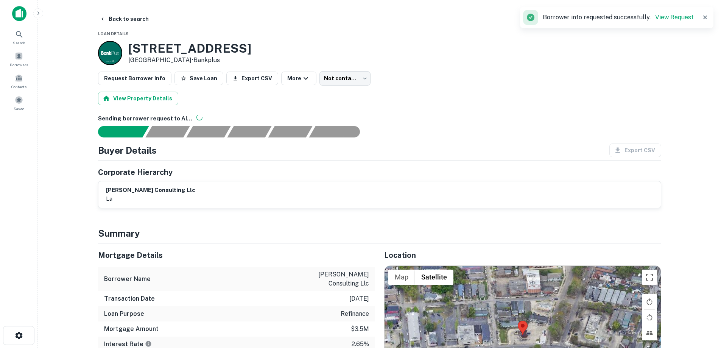
click at [140, 16] on button "Back to search" at bounding box center [123, 19] width 55 height 14
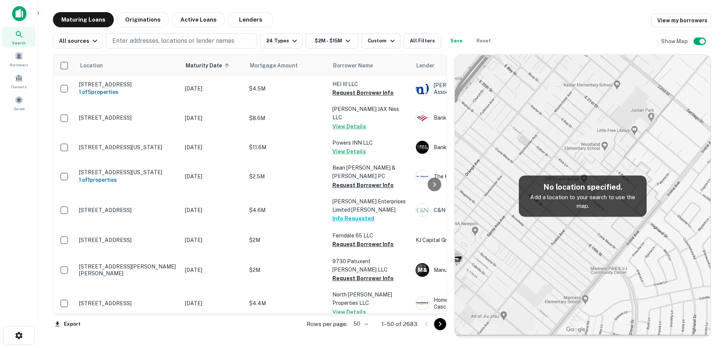
scroll to position [563, 0]
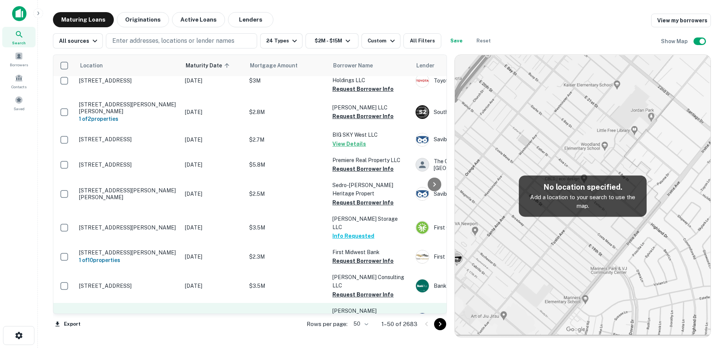
click at [219, 315] on p "[DATE]" at bounding box center [213, 319] width 57 height 8
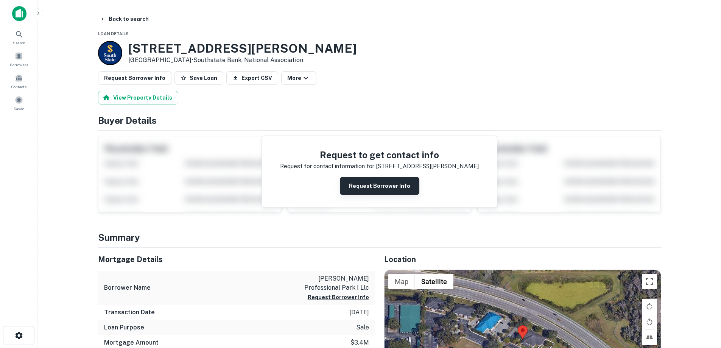
click at [407, 186] on button "Request Borrower Info" at bounding box center [379, 186] width 79 height 18
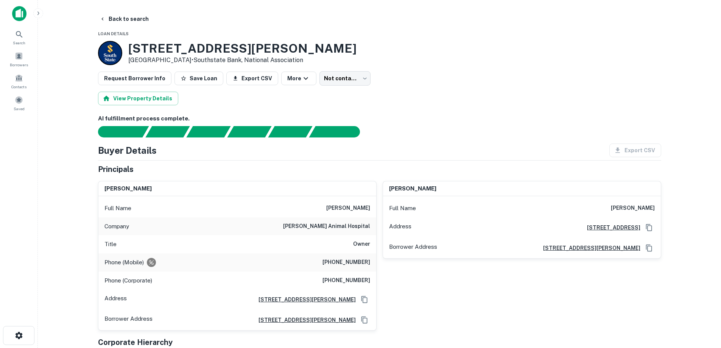
drag, startPoint x: 127, startPoint y: 47, endPoint x: 184, endPoint y: 61, distance: 59.2
click at [184, 61] on div "[STREET_ADDRESS][PERSON_NAME] • Southstate Bank, National Association" at bounding box center [227, 53] width 258 height 24
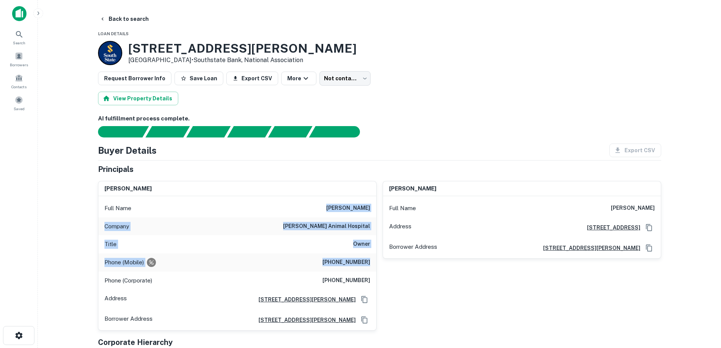
drag, startPoint x: 315, startPoint y: 208, endPoint x: 396, endPoint y: 245, distance: 89.2
click at [382, 249] on div "[PERSON_NAME] Full Name [PERSON_NAME] Company [PERSON_NAME] animal hospital Tit…" at bounding box center [376, 253] width 569 height 156
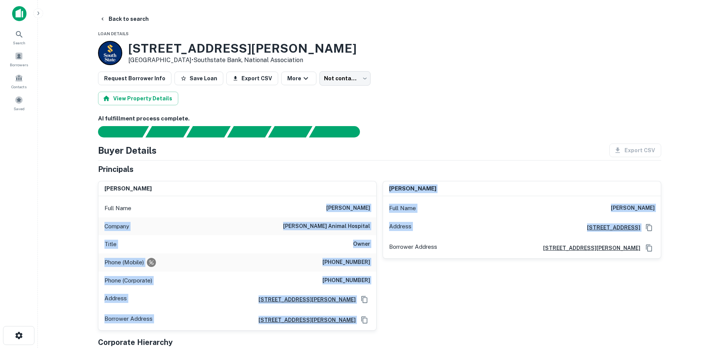
click at [532, 216] on div "Full Name [PERSON_NAME]" at bounding box center [522, 208] width 278 height 18
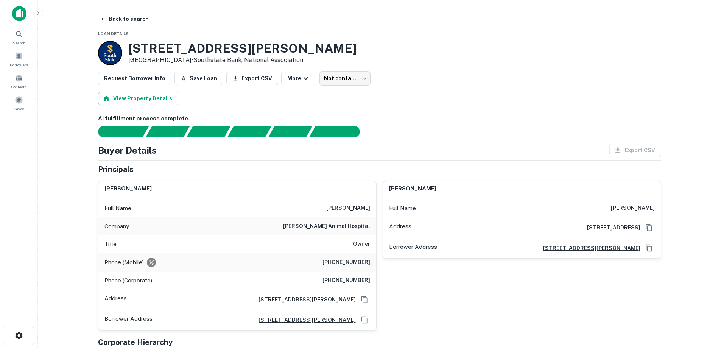
click at [358, 252] on div "Title Owner" at bounding box center [237, 244] width 278 height 18
click at [354, 263] on h6 "[PHONE_NUMBER]" at bounding box center [346, 262] width 48 height 9
click at [352, 264] on h6 "[PHONE_NUMBER]" at bounding box center [346, 262] width 48 height 9
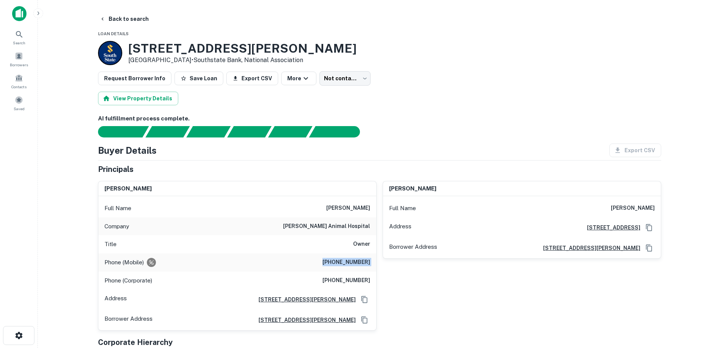
click at [352, 264] on h6 "[PHONE_NUMBER]" at bounding box center [346, 262] width 48 height 9
drag, startPoint x: 352, startPoint y: 264, endPoint x: 336, endPoint y: 299, distance: 39.1
drag, startPoint x: 336, startPoint y: 299, endPoint x: 329, endPoint y: 263, distance: 36.9
click at [306, 212] on div "Full Name [PERSON_NAME]" at bounding box center [237, 208] width 278 height 18
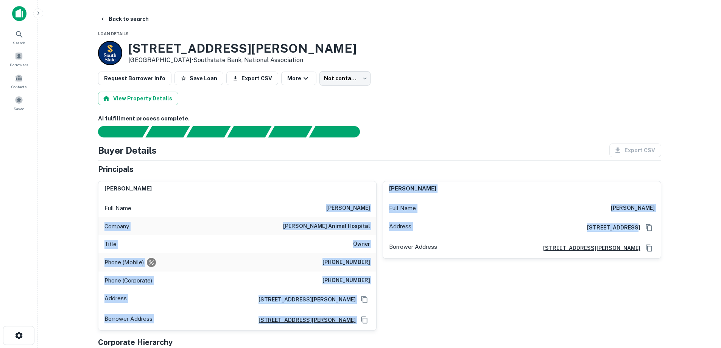
drag, startPoint x: 322, startPoint y: 210, endPoint x: 516, endPoint y: 252, distance: 198.5
click at [552, 242] on div "[PERSON_NAME] Full Name [PERSON_NAME] Company [PERSON_NAME] animal hospital Tit…" at bounding box center [376, 253] width 569 height 156
click at [432, 266] on div "[PERSON_NAME] Full Name [PERSON_NAME] Address [STREET_ADDRESS] Borrower Address…" at bounding box center [518, 253] width 284 height 156
drag, startPoint x: 332, startPoint y: 202, endPoint x: 385, endPoint y: 198, distance: 53.2
click at [386, 198] on div "[PERSON_NAME] Full Name [PERSON_NAME] Company [PERSON_NAME] animal hospital Tit…" at bounding box center [376, 253] width 569 height 156
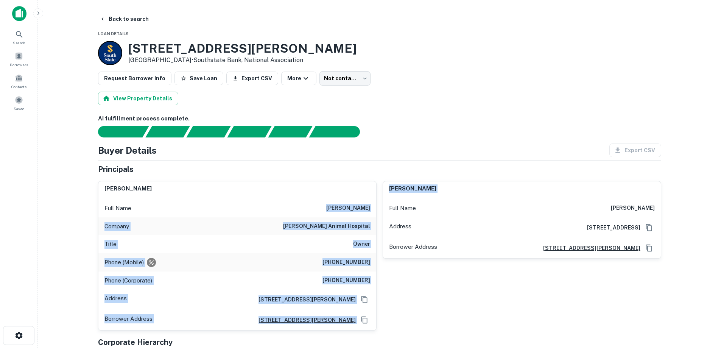
click at [376, 192] on div "[PERSON_NAME] Full Name [PERSON_NAME] Address [STREET_ADDRESS] Borrower Address…" at bounding box center [518, 253] width 284 height 156
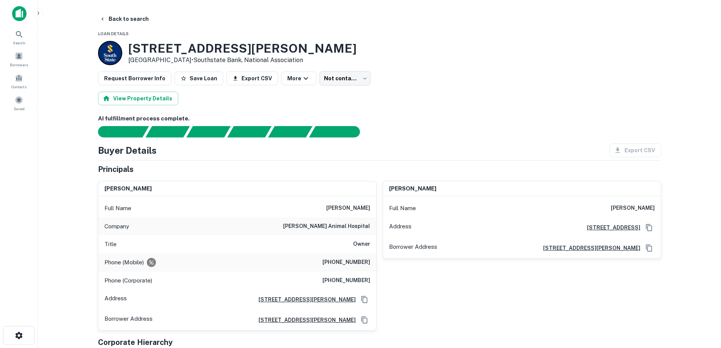
drag, startPoint x: 388, startPoint y: 189, endPoint x: 465, endPoint y: 191, distance: 77.2
click at [404, 188] on div "[PERSON_NAME] Full Name [PERSON_NAME] Address [STREET_ADDRESS] Borrower Address…" at bounding box center [518, 253] width 284 height 156
drag, startPoint x: 465, startPoint y: 192, endPoint x: 90, endPoint y: 205, distance: 375.1
click at [82, 191] on main "Back to search Loan Details [STREET_ADDRESS][PERSON_NAME] • Southstate Bank, Na…" at bounding box center [379, 174] width 683 height 348
click at [94, 212] on div "[PERSON_NAME] Full Name [PERSON_NAME] Company [PERSON_NAME] animal hospital Tit…" at bounding box center [234, 253] width 284 height 156
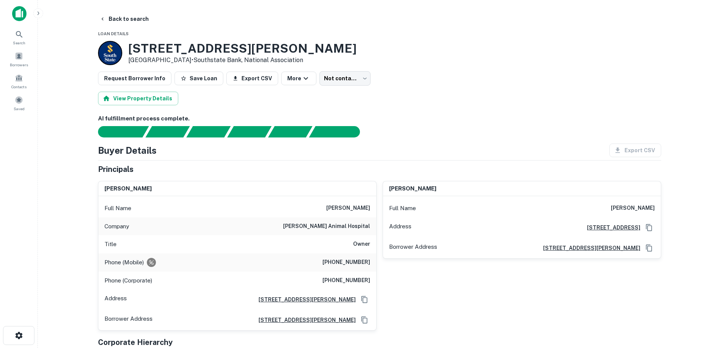
click at [326, 229] on h6 "[PERSON_NAME] animal hospital" at bounding box center [326, 226] width 87 height 9
click at [327, 224] on h6 "[PERSON_NAME] animal hospital" at bounding box center [326, 226] width 87 height 9
click at [129, 22] on button "Back to search" at bounding box center [123, 19] width 55 height 14
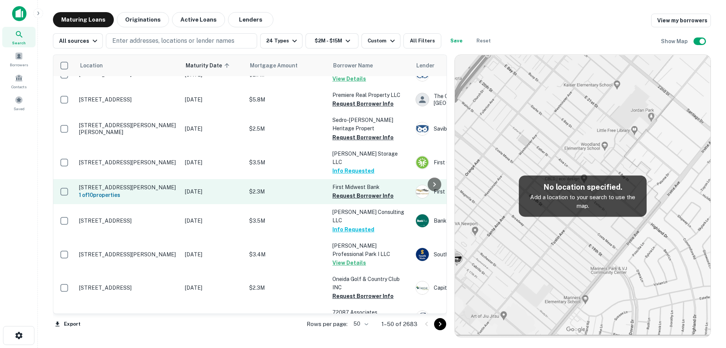
scroll to position [639, 0]
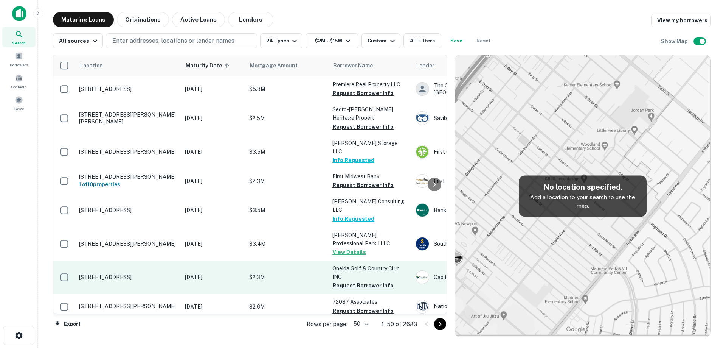
click at [210, 260] on td "[DATE]" at bounding box center [213, 276] width 64 height 33
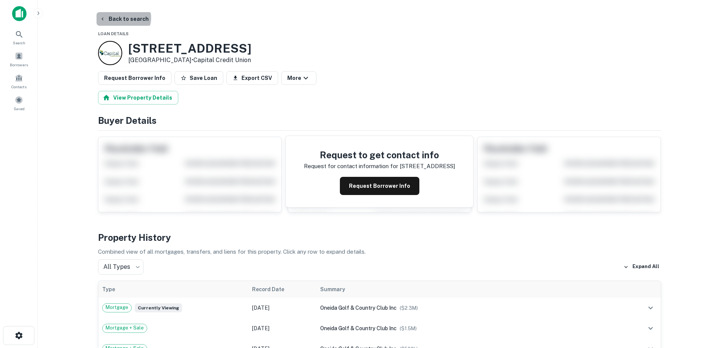
click at [123, 18] on button "Back to search" at bounding box center [123, 19] width 55 height 14
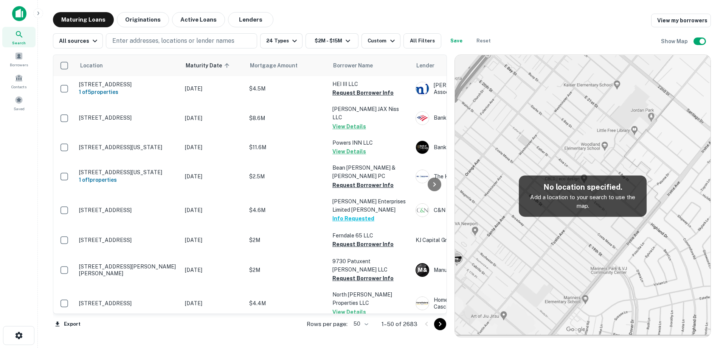
scroll to position [639, 0]
